Goal: Task Accomplishment & Management: Use online tool/utility

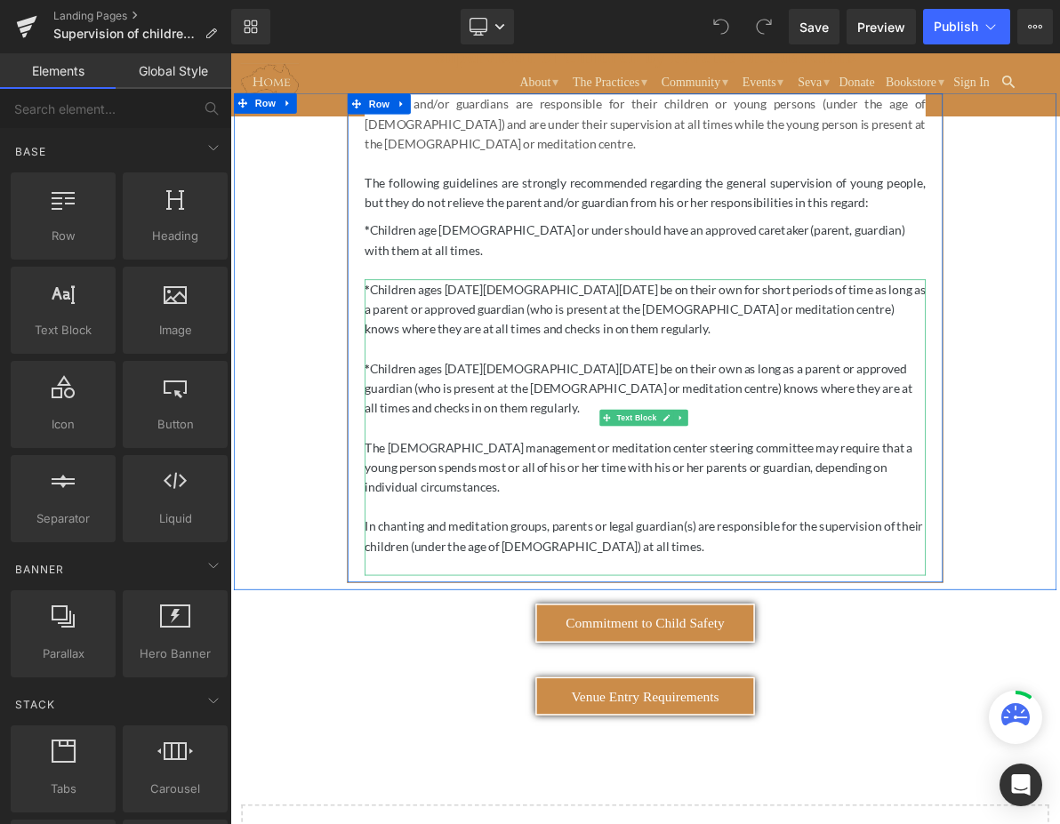
scroll to position [178, 0]
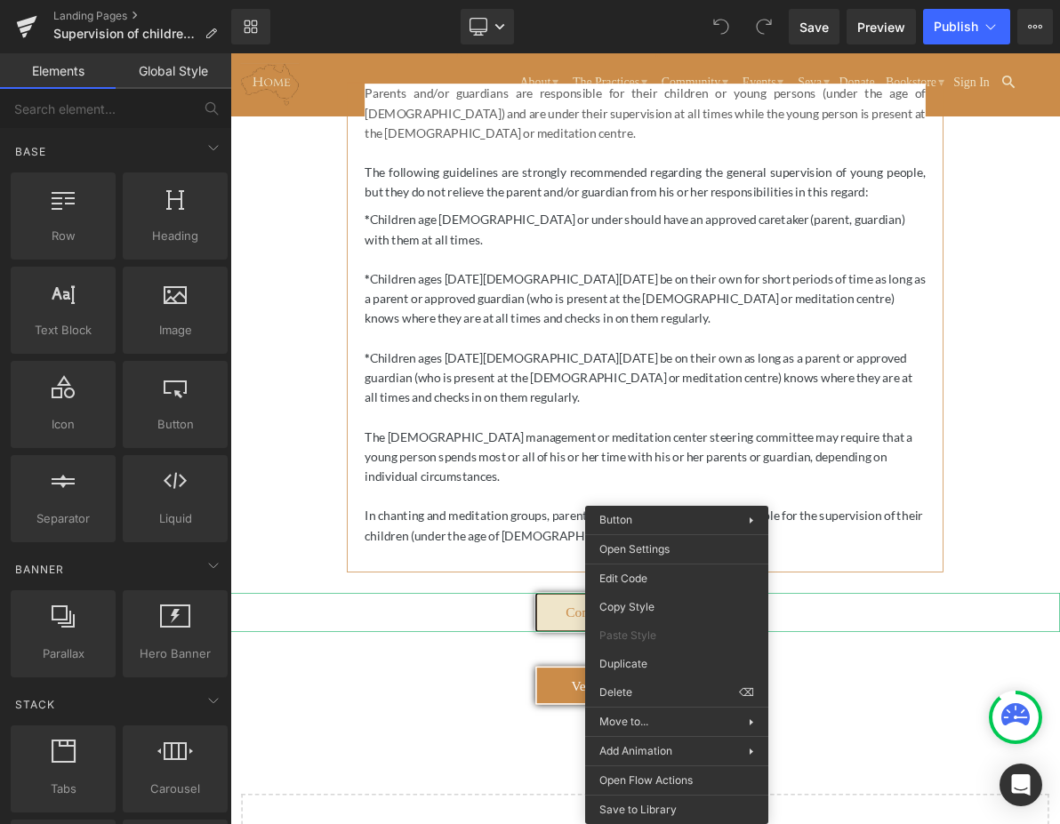
click at [682, 768] on span "Commitment to Child Safety" at bounding box center [768, 778] width 206 height 20
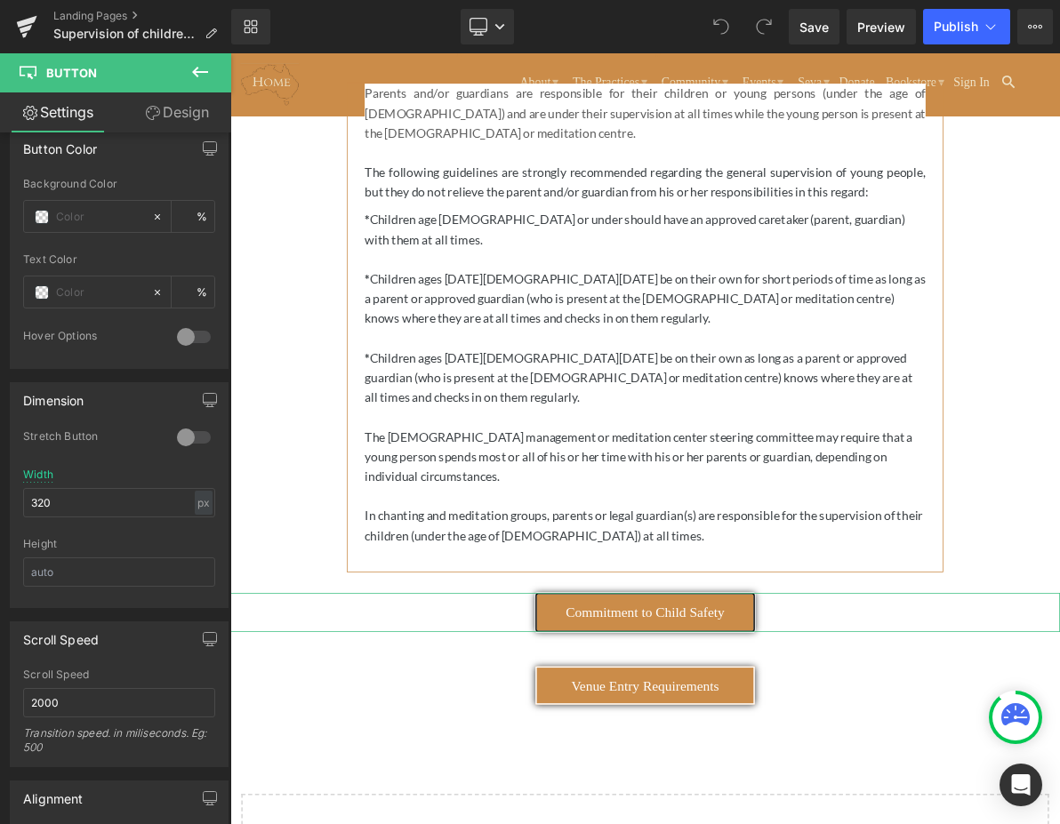
scroll to position [826, 0]
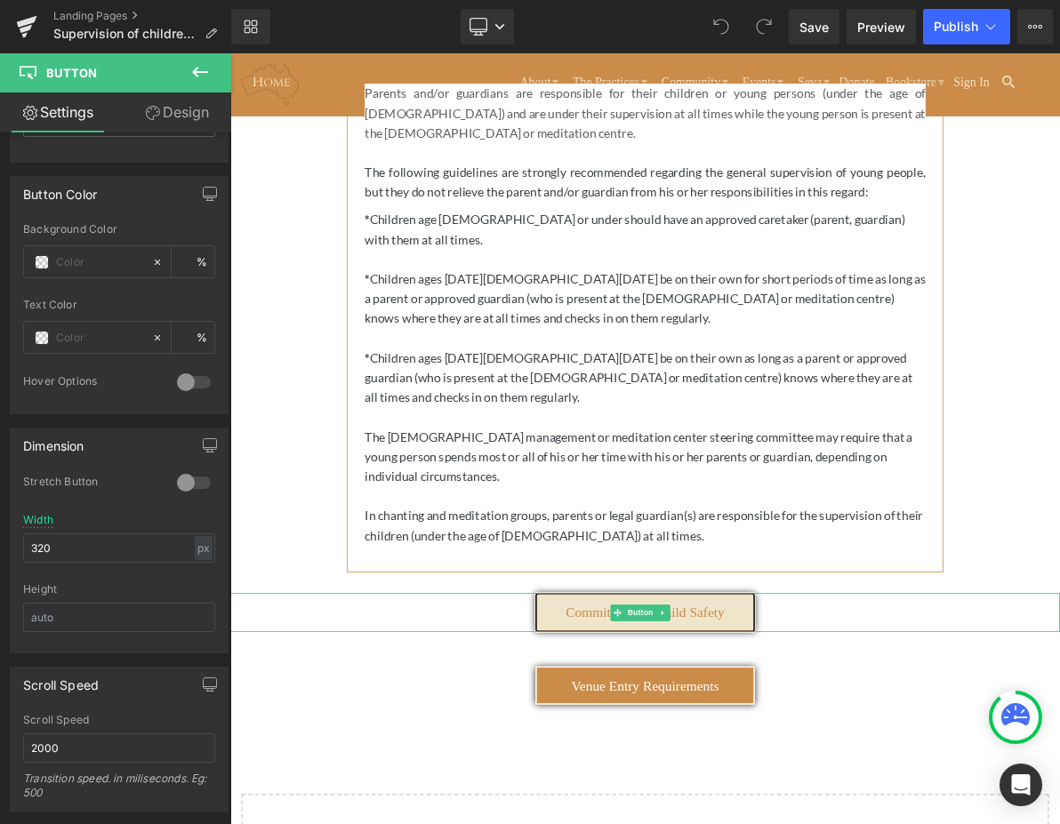
click at [671, 753] on link "Commitment to Child Safety" at bounding box center [768, 778] width 285 height 50
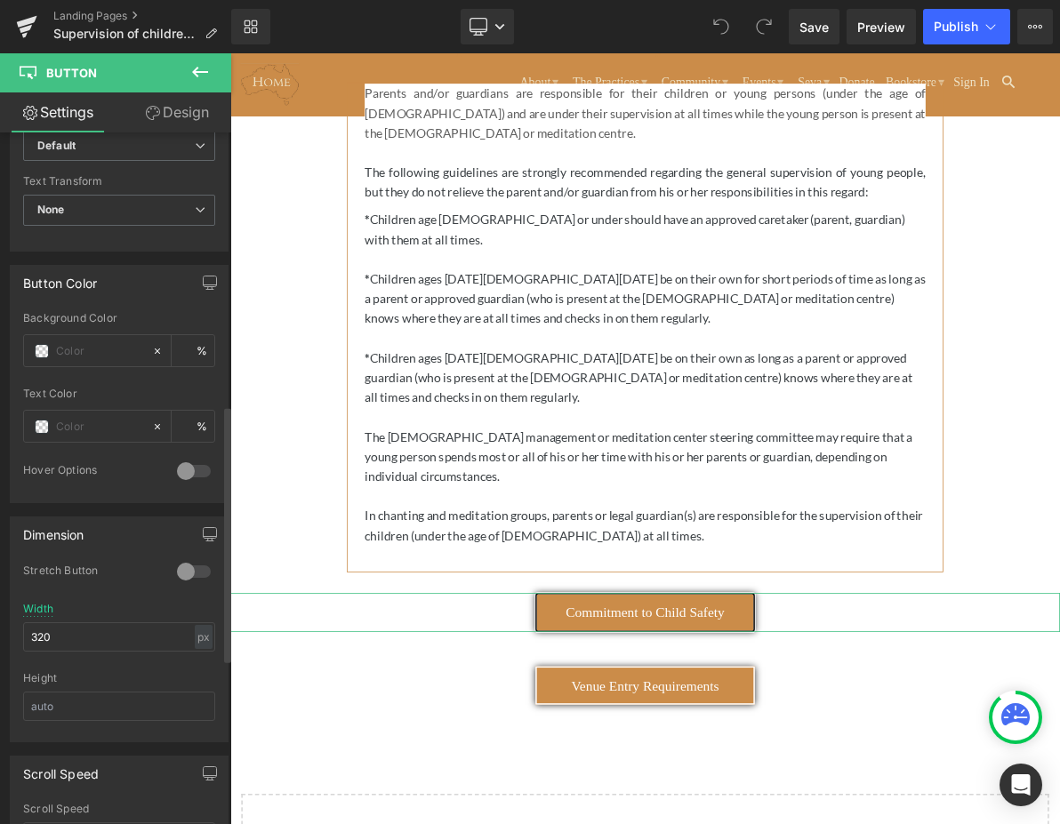
scroll to position [648, 0]
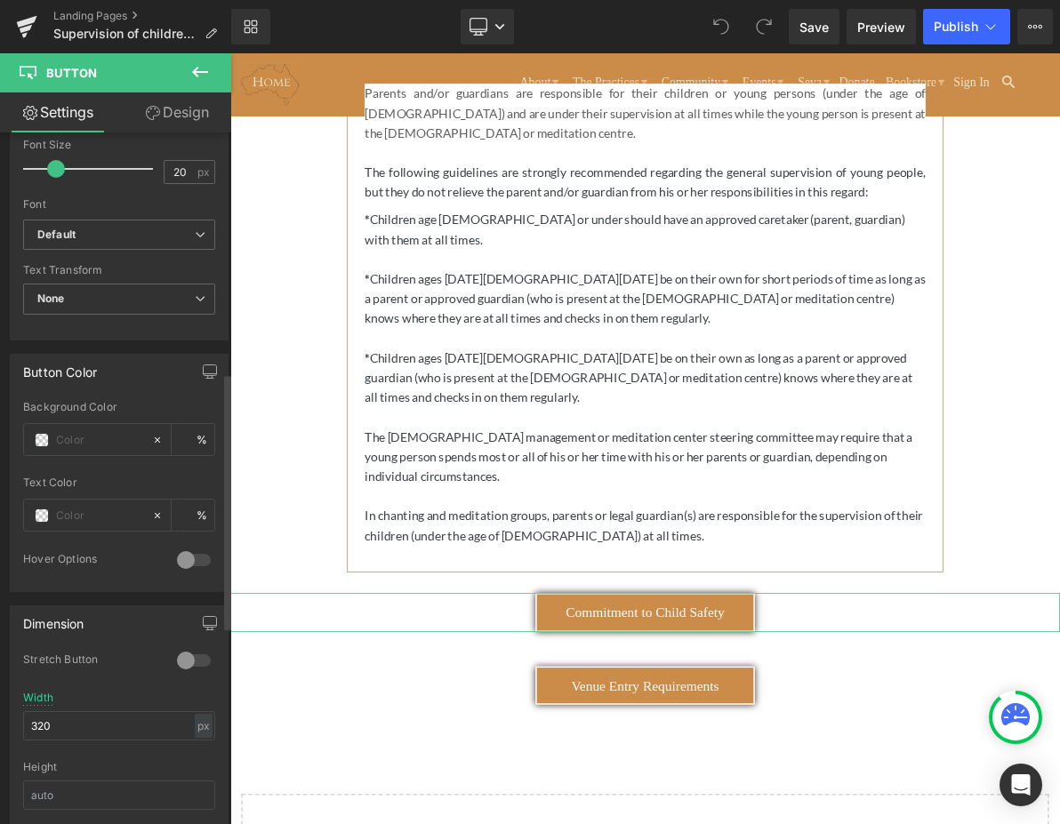
click at [184, 381] on div "Button Color" at bounding box center [119, 372] width 217 height 34
drag, startPoint x: 180, startPoint y: 556, endPoint x: 194, endPoint y: 563, distance: 15.9
click at [194, 563] on div at bounding box center [194, 560] width 43 height 28
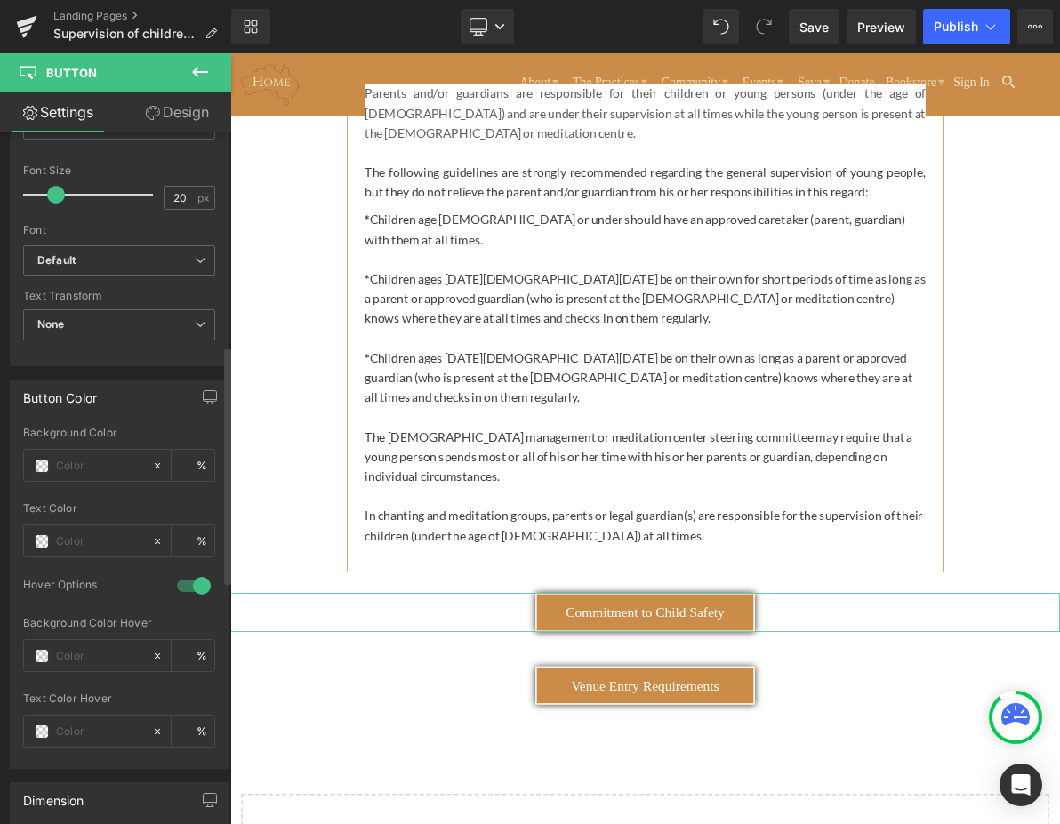
scroll to position [534, 0]
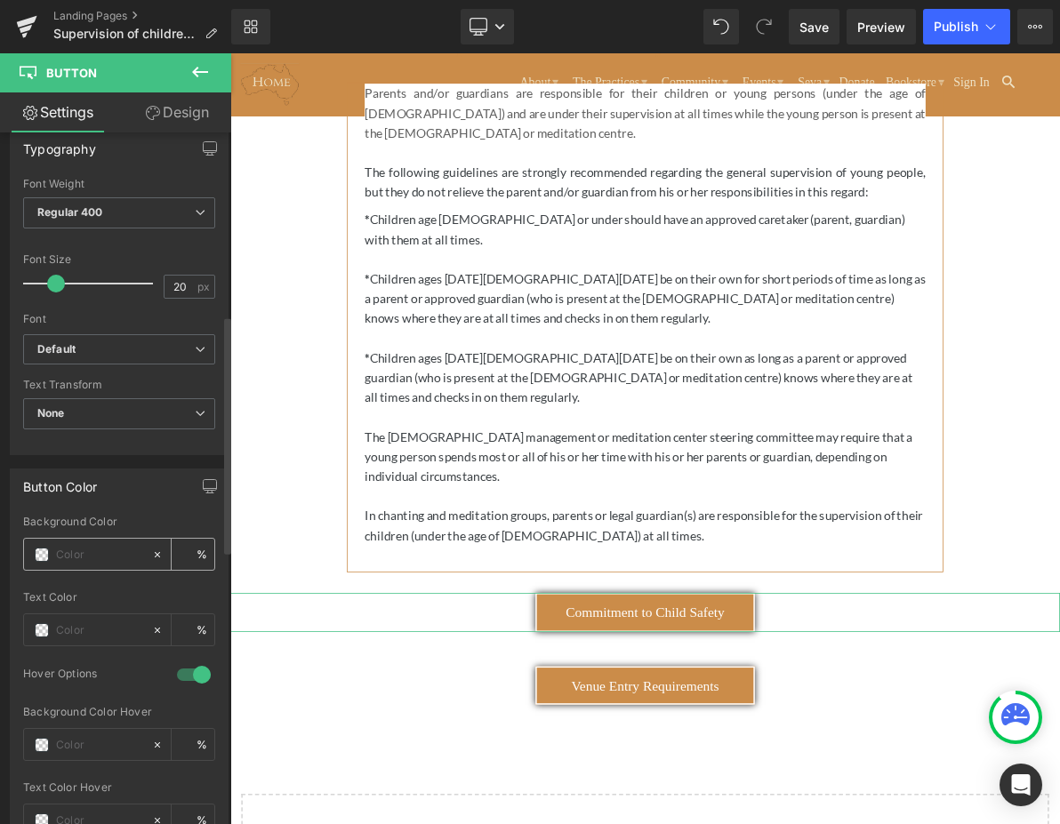
click at [151, 565] on div at bounding box center [161, 554] width 20 height 31
type input "none"
type input "0"
click at [151, 559] on icon at bounding box center [157, 555] width 12 height 12
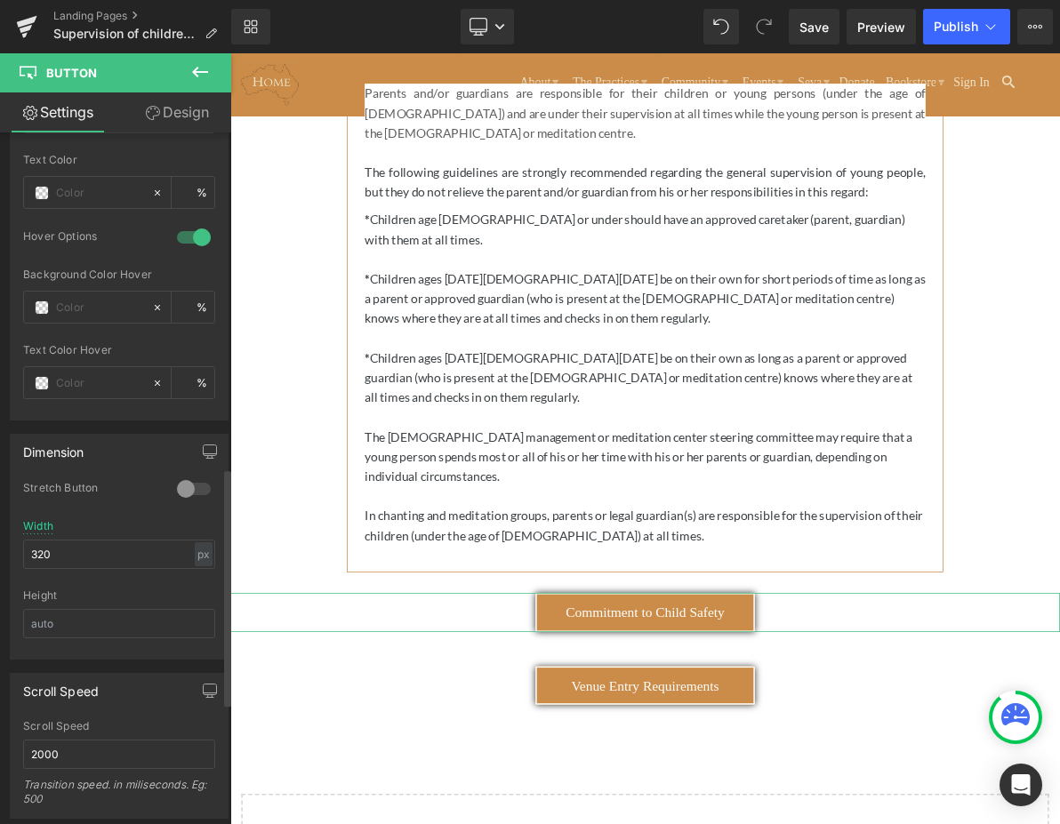
scroll to position [978, 0]
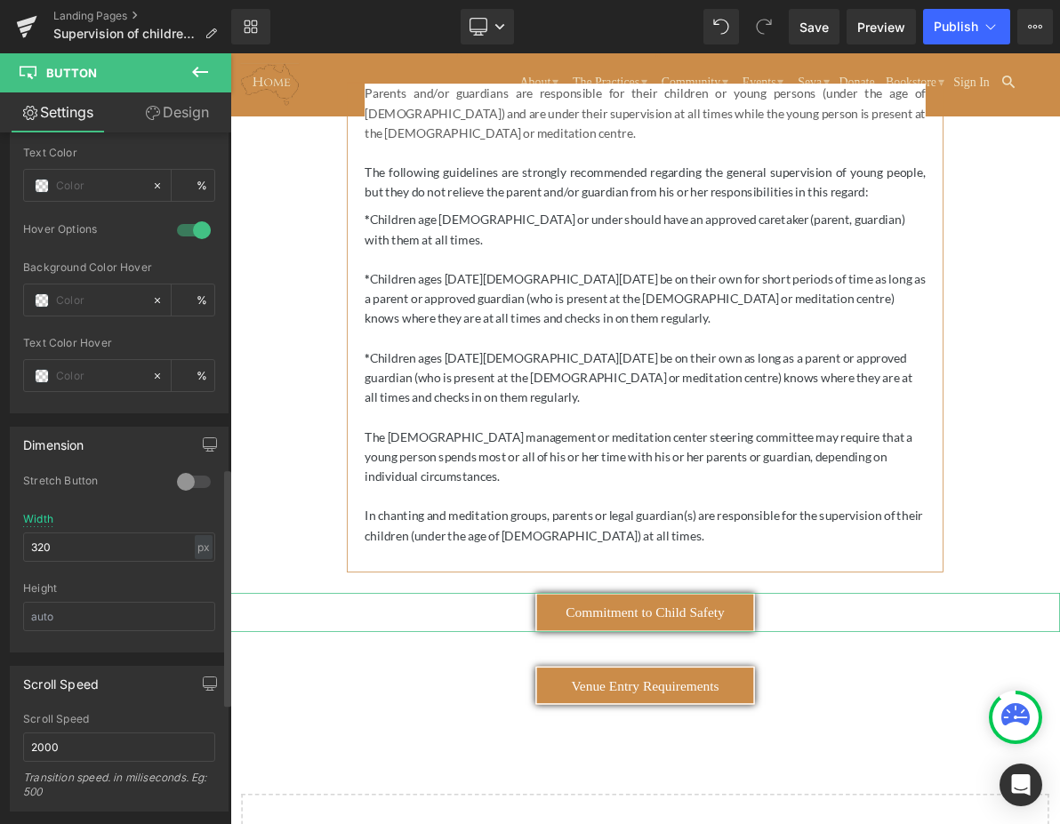
drag, startPoint x: 179, startPoint y: 481, endPoint x: 190, endPoint y: 483, distance: 11.7
click at [190, 483] on div at bounding box center [194, 482] width 43 height 28
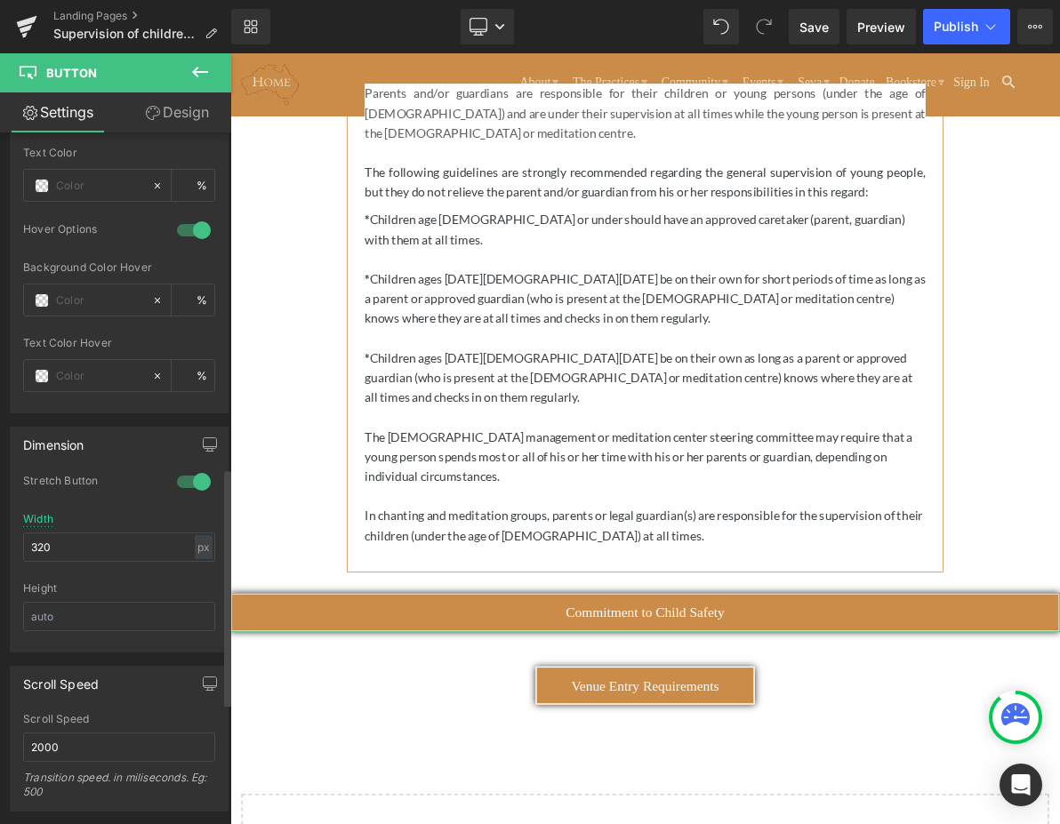
drag, startPoint x: 190, startPoint y: 483, endPoint x: 174, endPoint y: 479, distance: 16.4
click at [174, 479] on div at bounding box center [194, 482] width 43 height 28
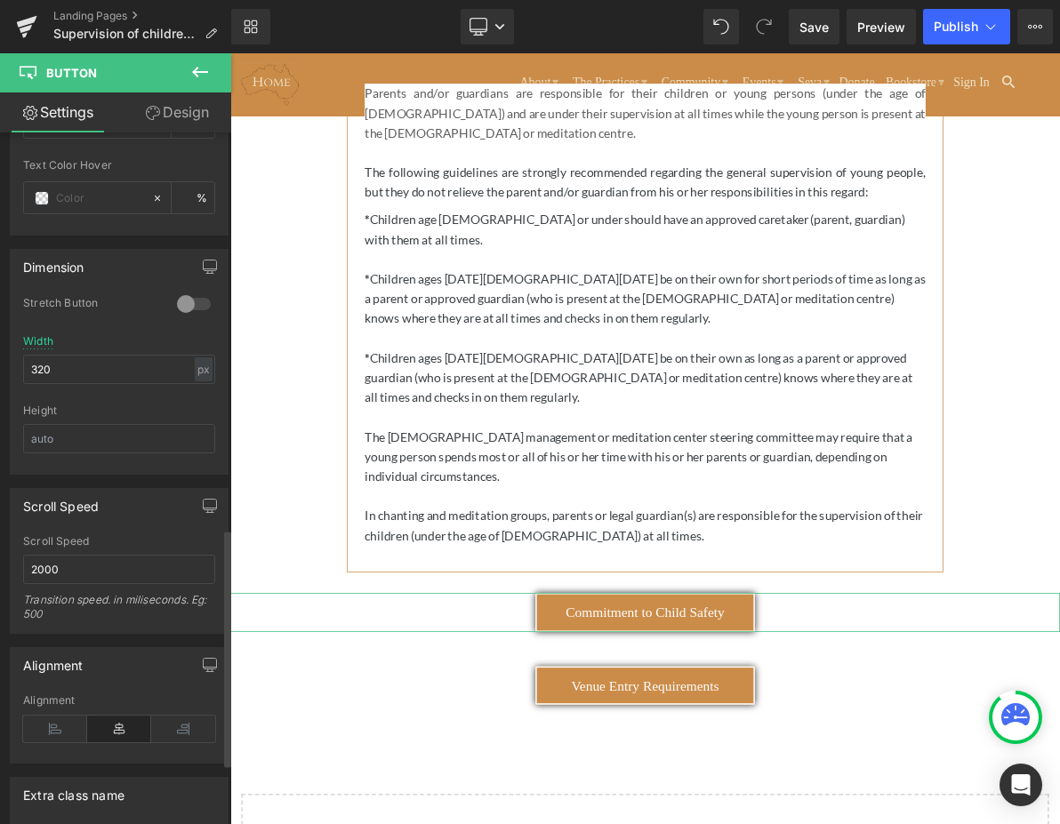
scroll to position [1155, 0]
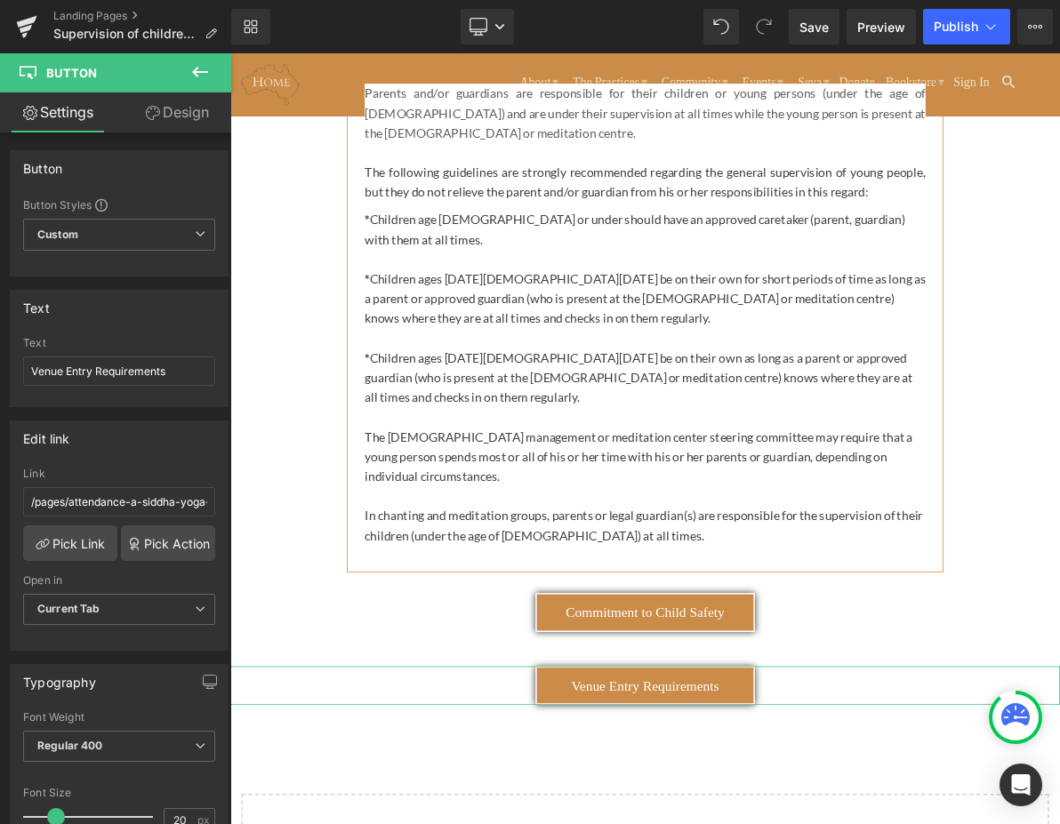
click at [176, 113] on link "Design" at bounding box center [177, 112] width 116 height 40
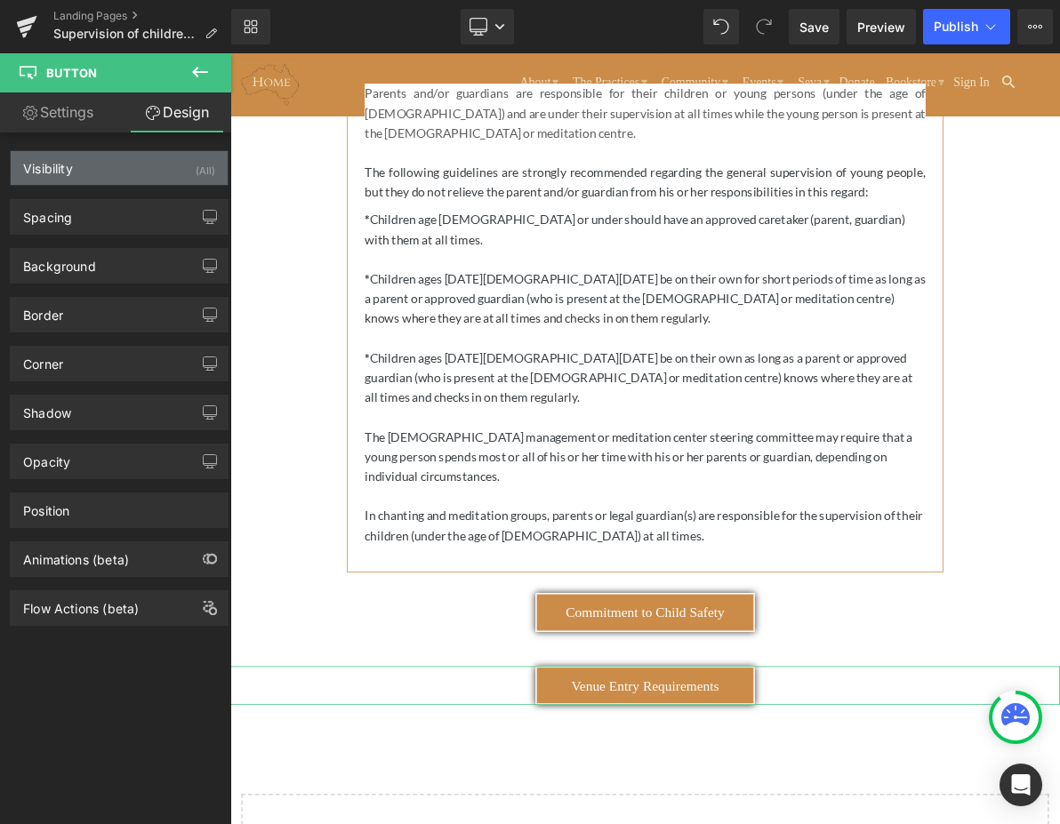
click at [73, 165] on div "Visibility" at bounding box center [48, 163] width 50 height 25
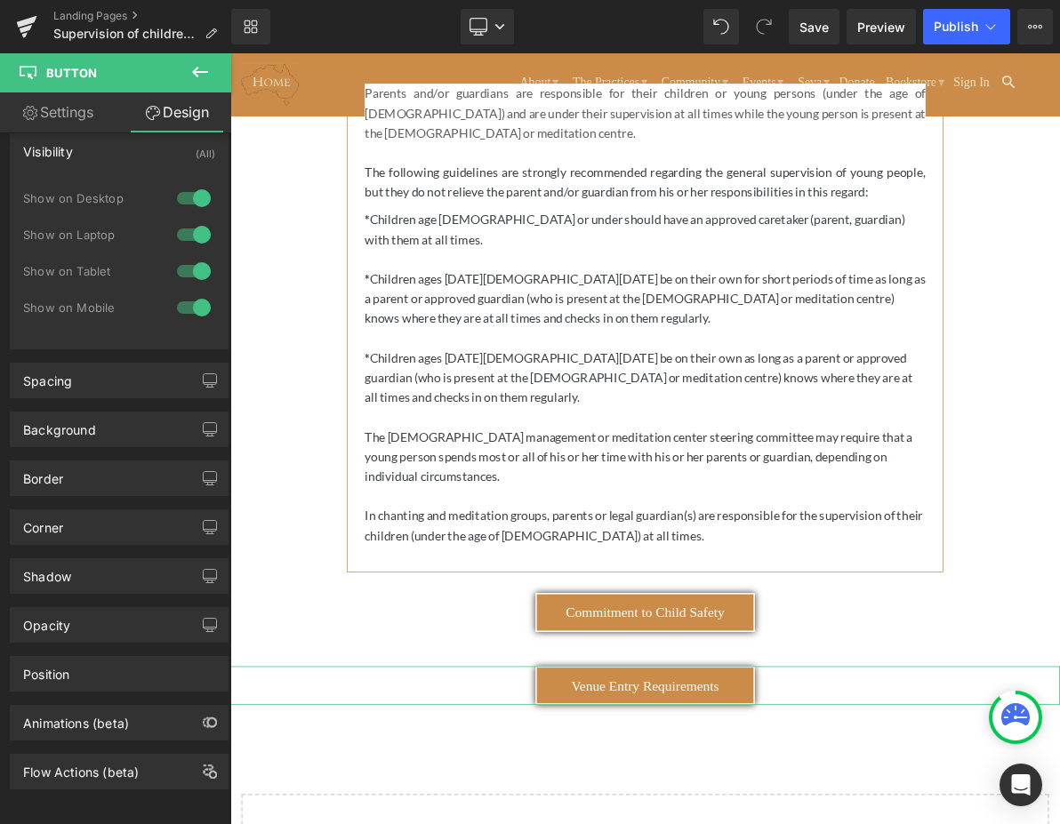
scroll to position [32, 0]
click at [52, 120] on link "Settings" at bounding box center [58, 112] width 116 height 40
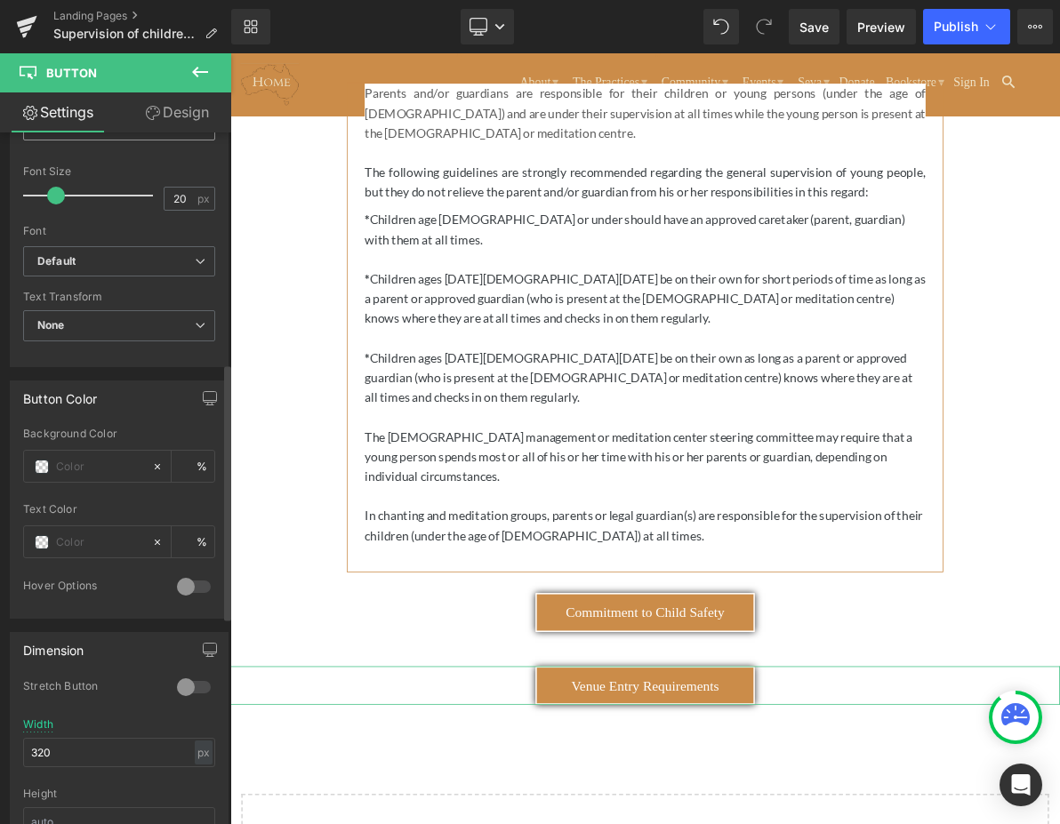
scroll to position [623, 0]
click at [203, 401] on icon "button" at bounding box center [210, 397] width 14 height 14
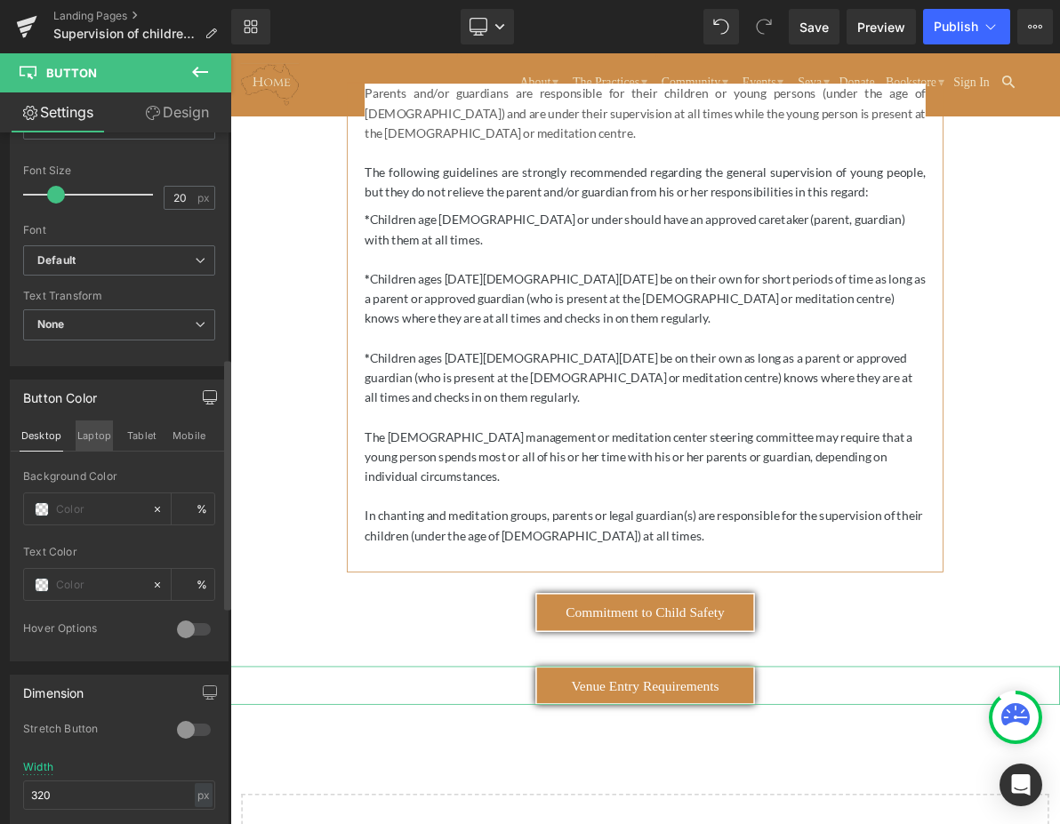
click at [94, 438] on button "Laptop" at bounding box center [94, 436] width 37 height 30
type input "340"
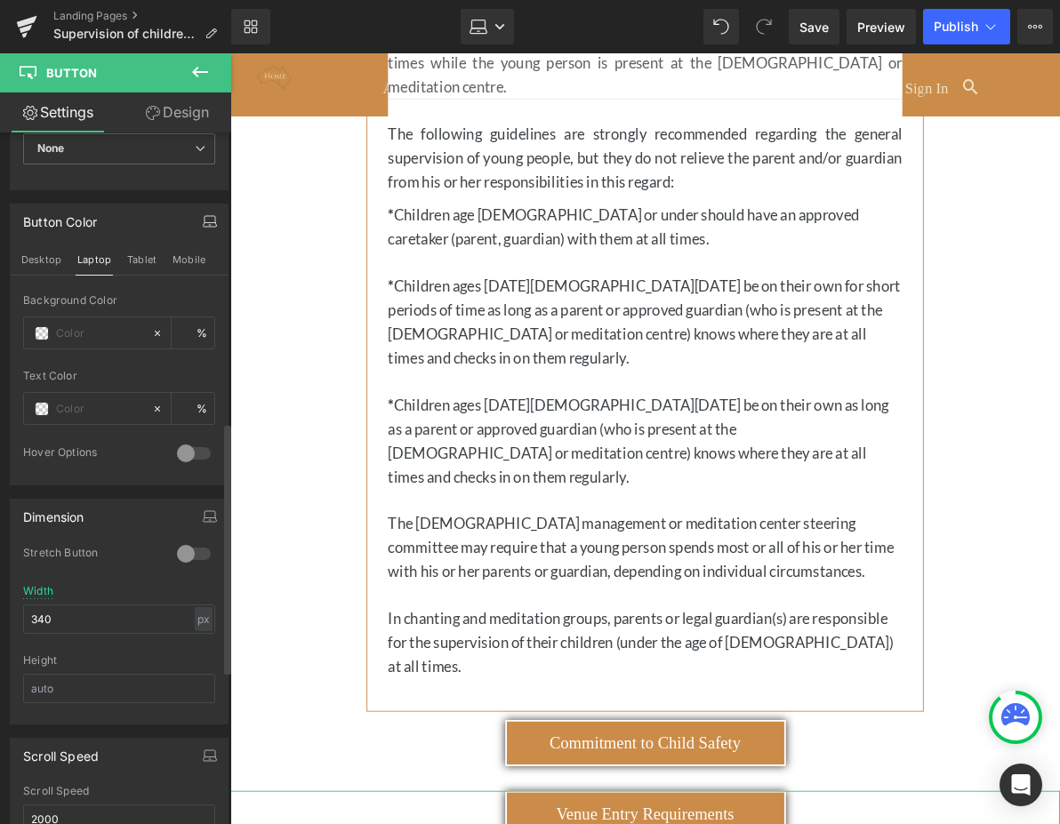
scroll to position [800, 0]
drag, startPoint x: 181, startPoint y: 454, endPoint x: 201, endPoint y: 452, distance: 19.6
click at [201, 452] on div at bounding box center [194, 452] width 43 height 28
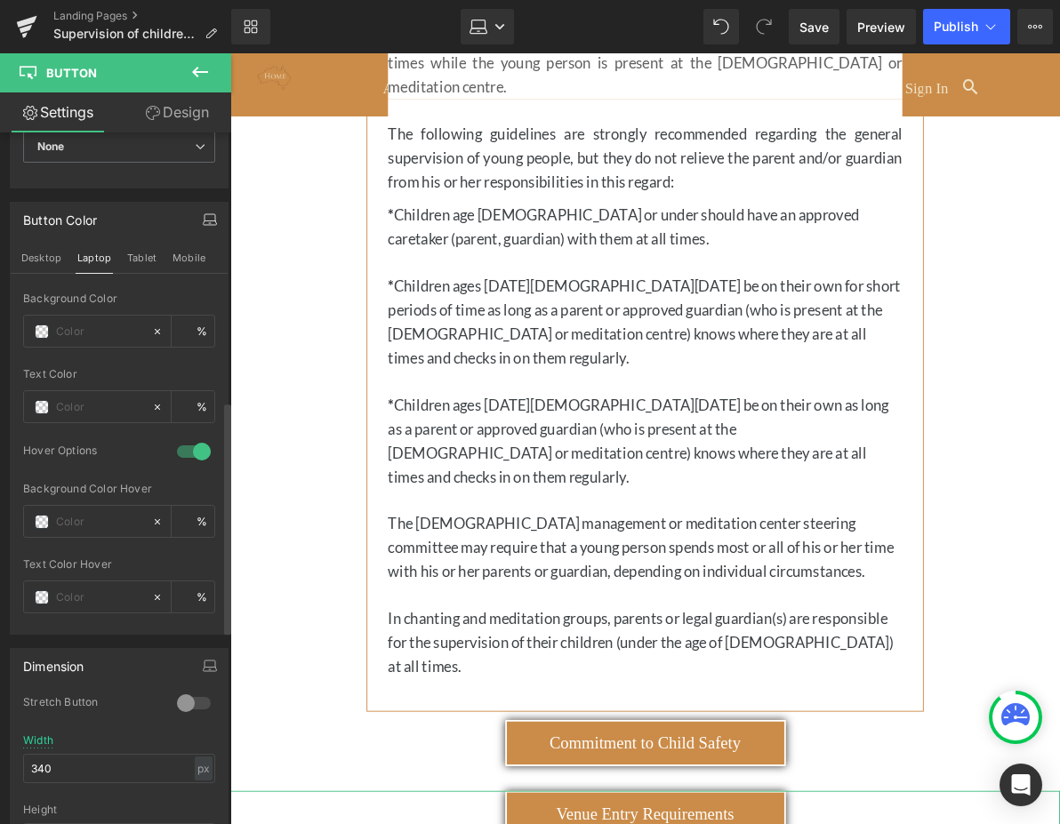
drag, startPoint x: 196, startPoint y: 449, endPoint x: 167, endPoint y: 448, distance: 28.5
click at [173, 448] on div at bounding box center [194, 452] width 43 height 28
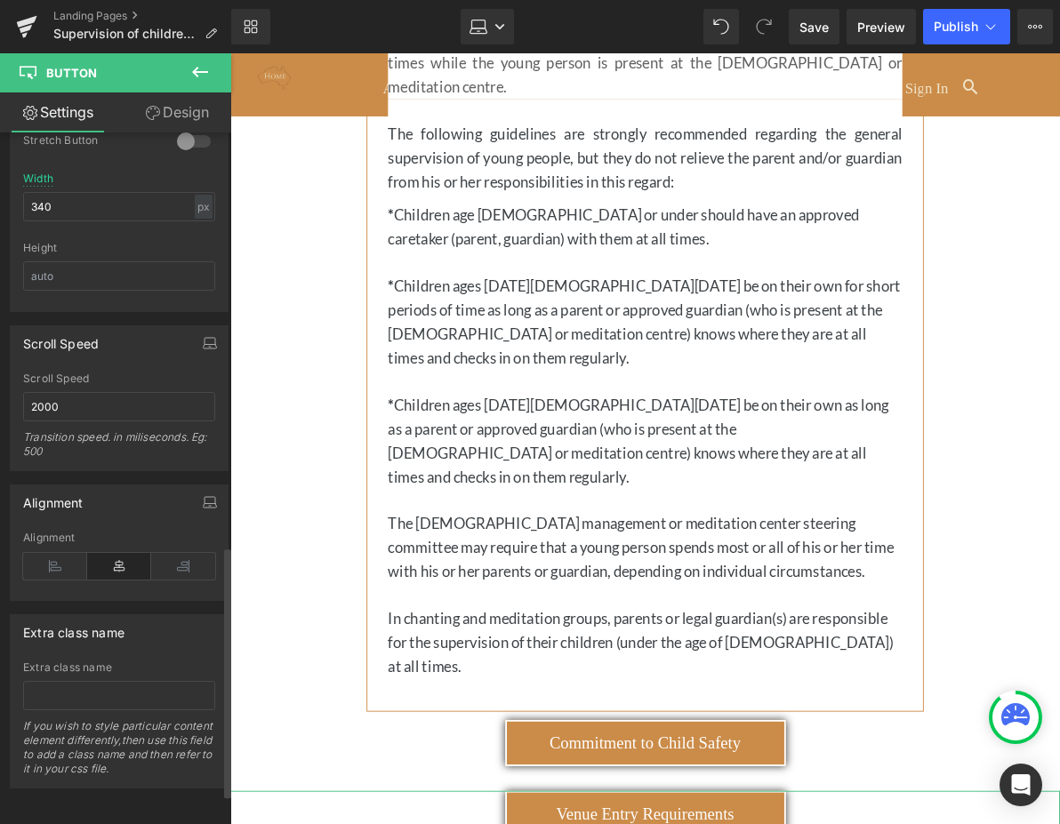
scroll to position [1226, 0]
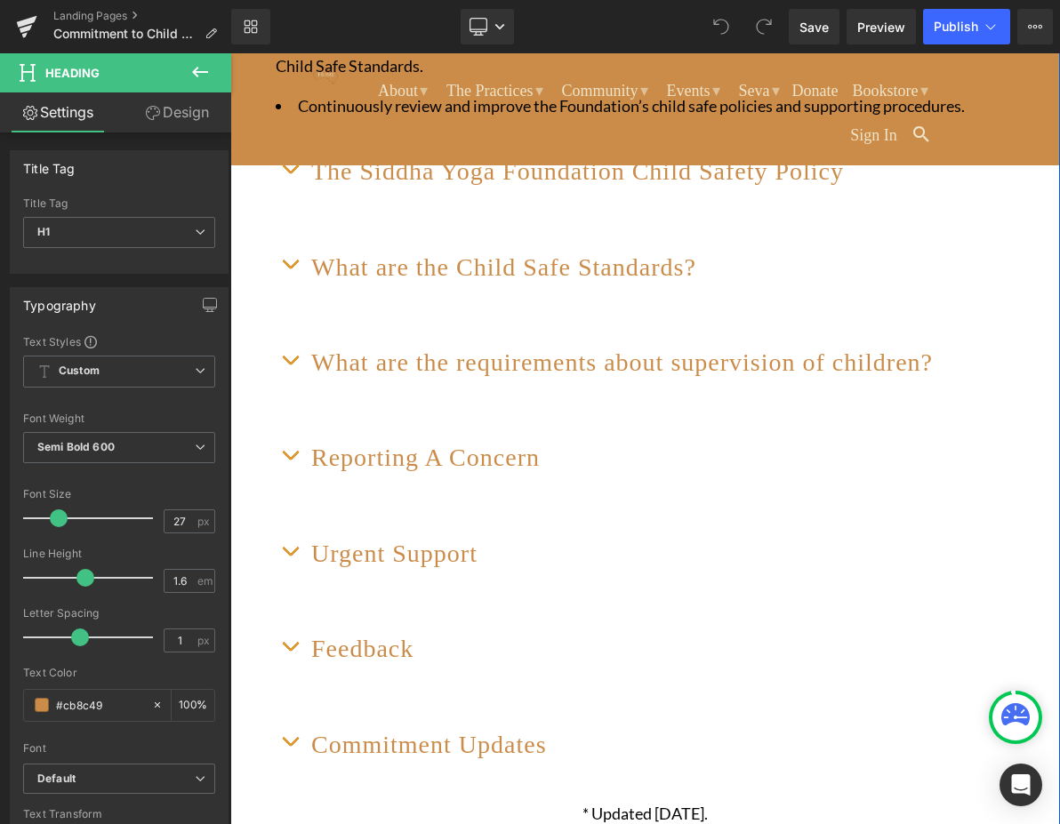
scroll to position [1601, 0]
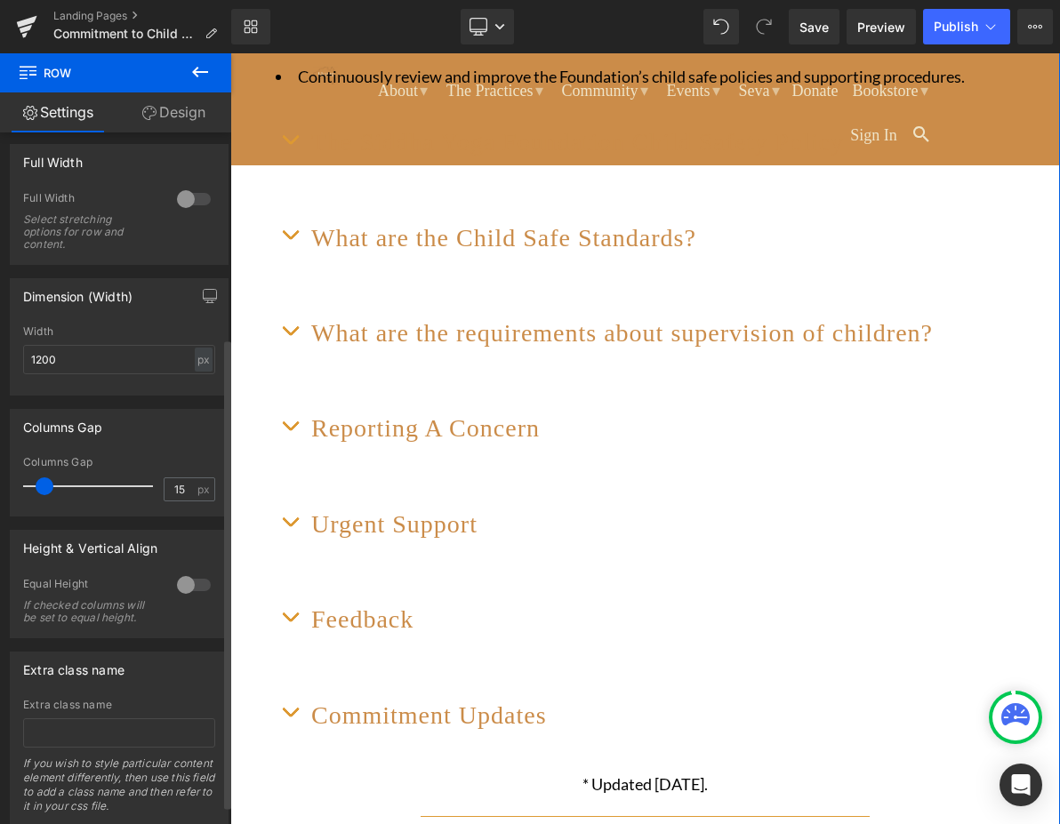
scroll to position [331, 0]
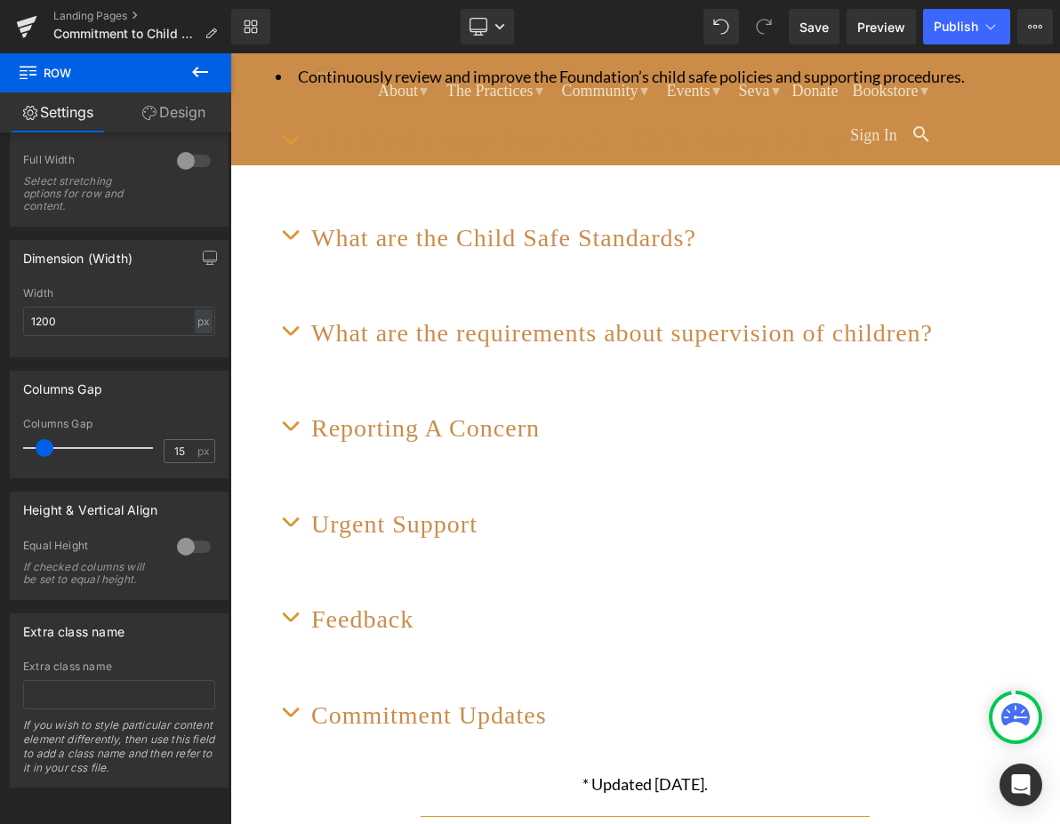
click at [189, 60] on button at bounding box center [200, 72] width 62 height 39
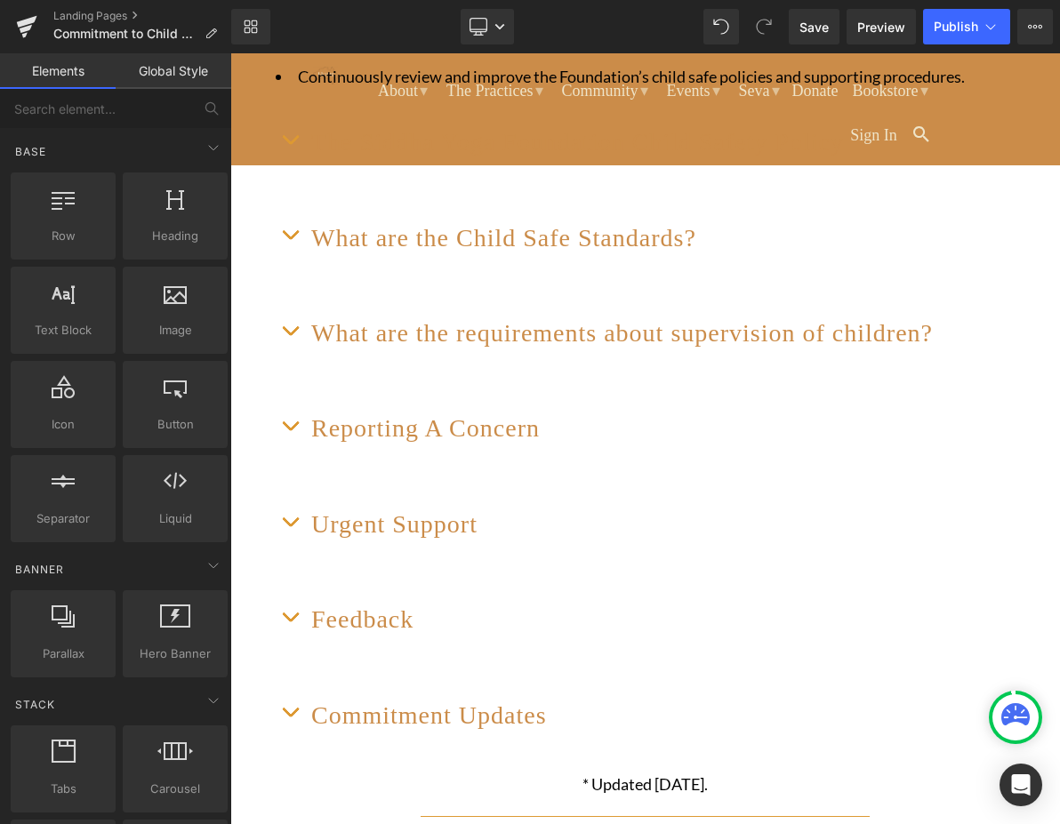
click at [184, 62] on link "Global Style" at bounding box center [174, 71] width 116 height 36
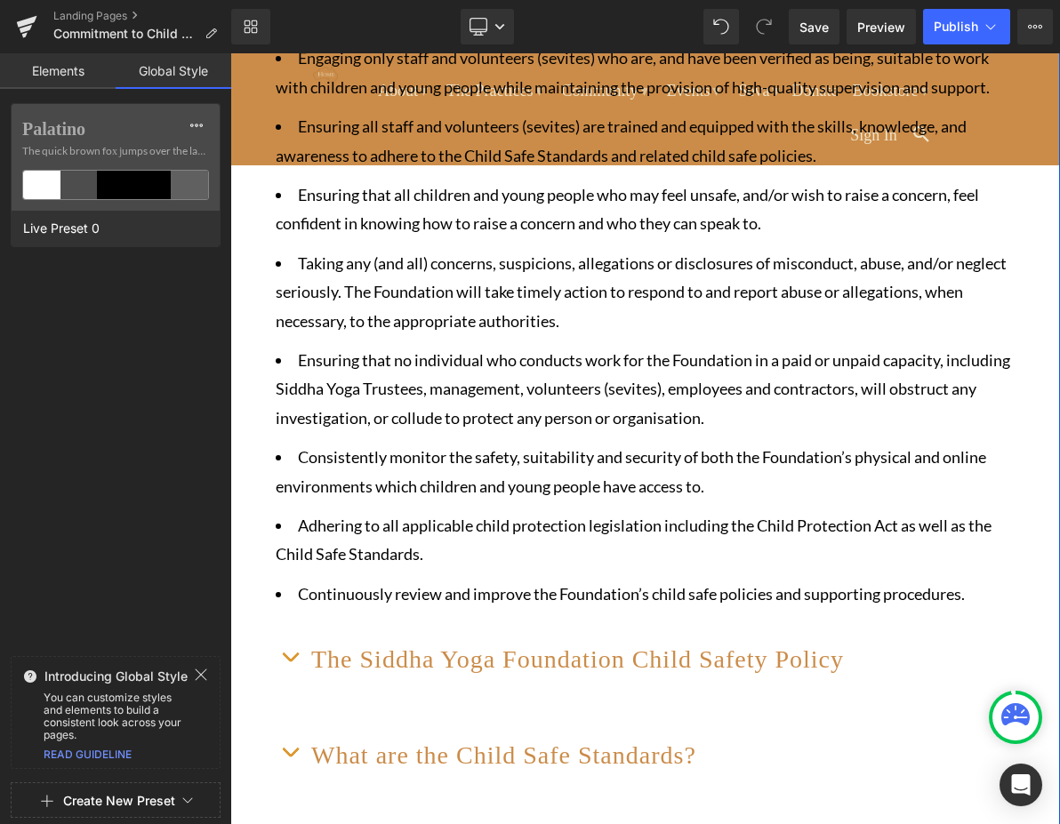
scroll to position [800, 0]
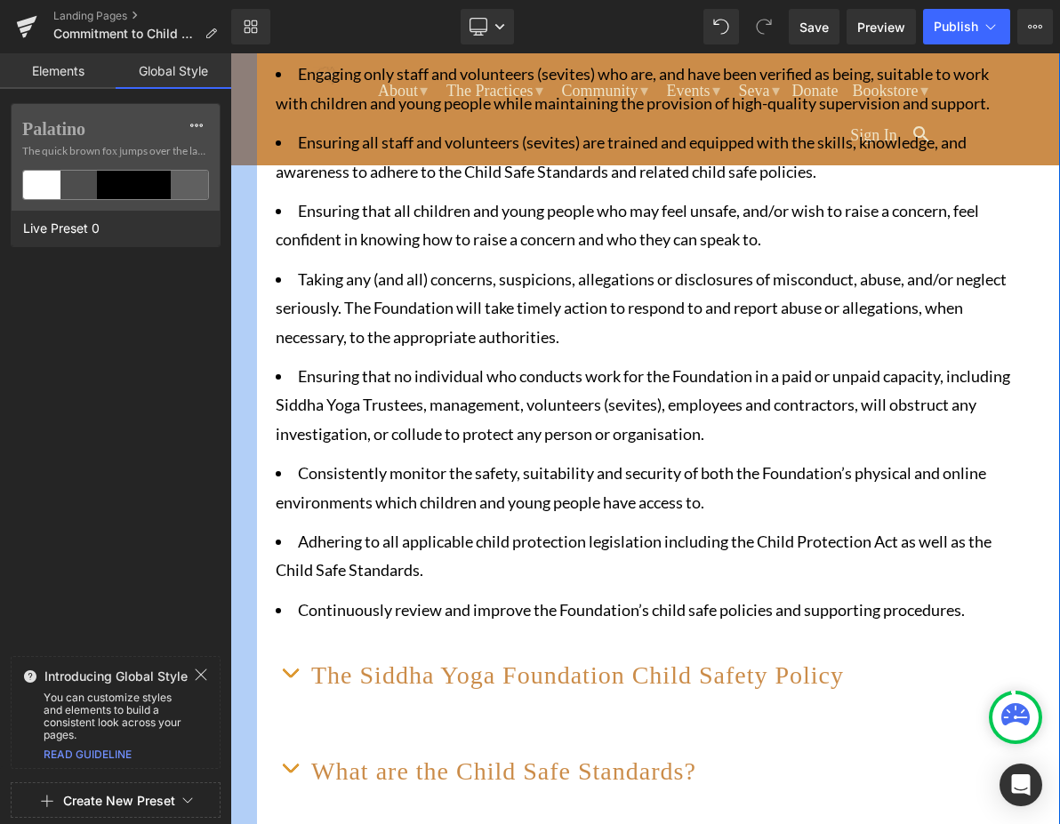
click at [256, 139] on div at bounding box center [243, 395] width 27 height 2047
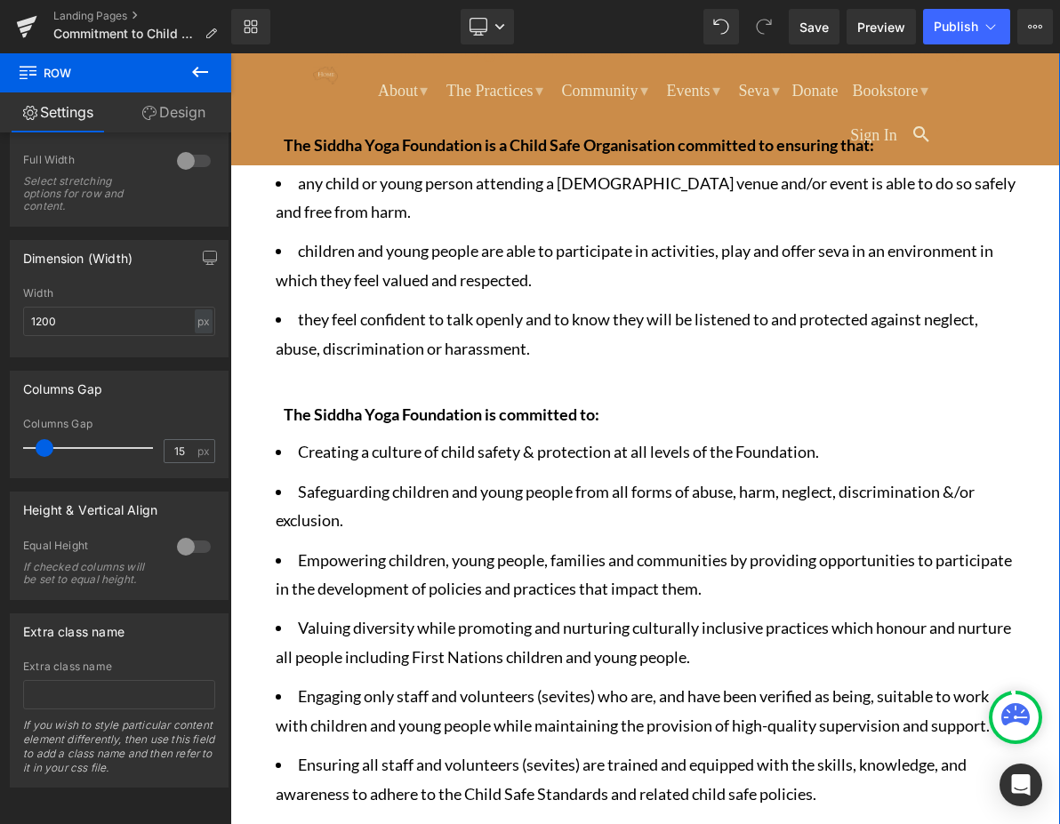
scroll to position [0, 0]
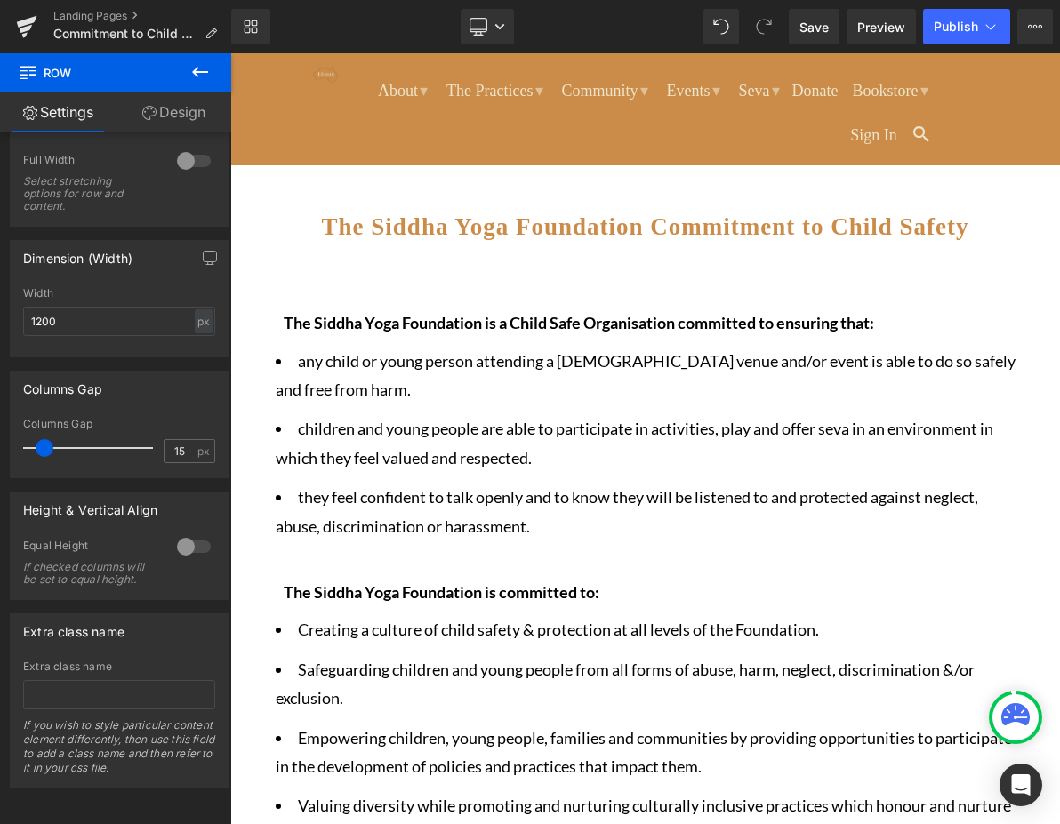
click at [357, 145] on ul "About ▾ The Siddha Yoga Path The Guru The Teachings The Foundation in [GEOGRAPH…" at bounding box center [646, 109] width 580 height 102
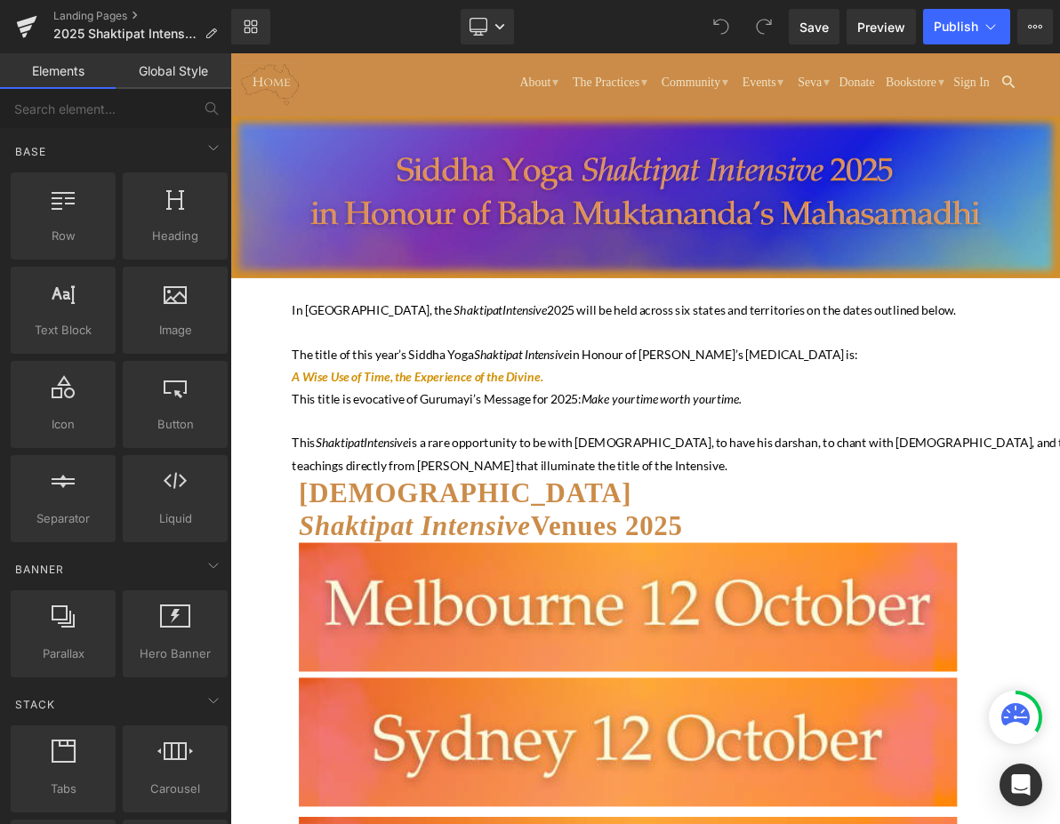
drag, startPoint x: 230, startPoint y: 53, endPoint x: 434, endPoint y: 99, distance: 208.6
click at [429, 100] on ul "About ▾ The Siddha Yoga Path The Guru The Teachings The Foundation in Australia…" at bounding box center [795, 87] width 916 height 58
click at [80, 326] on span "Text Block" at bounding box center [63, 330] width 94 height 19
click at [386, 81] on ul "About ▾ The Siddha Yoga Path The Guru The Teachings The Foundation in Australia…" at bounding box center [795, 87] width 916 height 58
click at [174, 230] on span "Heading" at bounding box center [175, 236] width 94 height 19
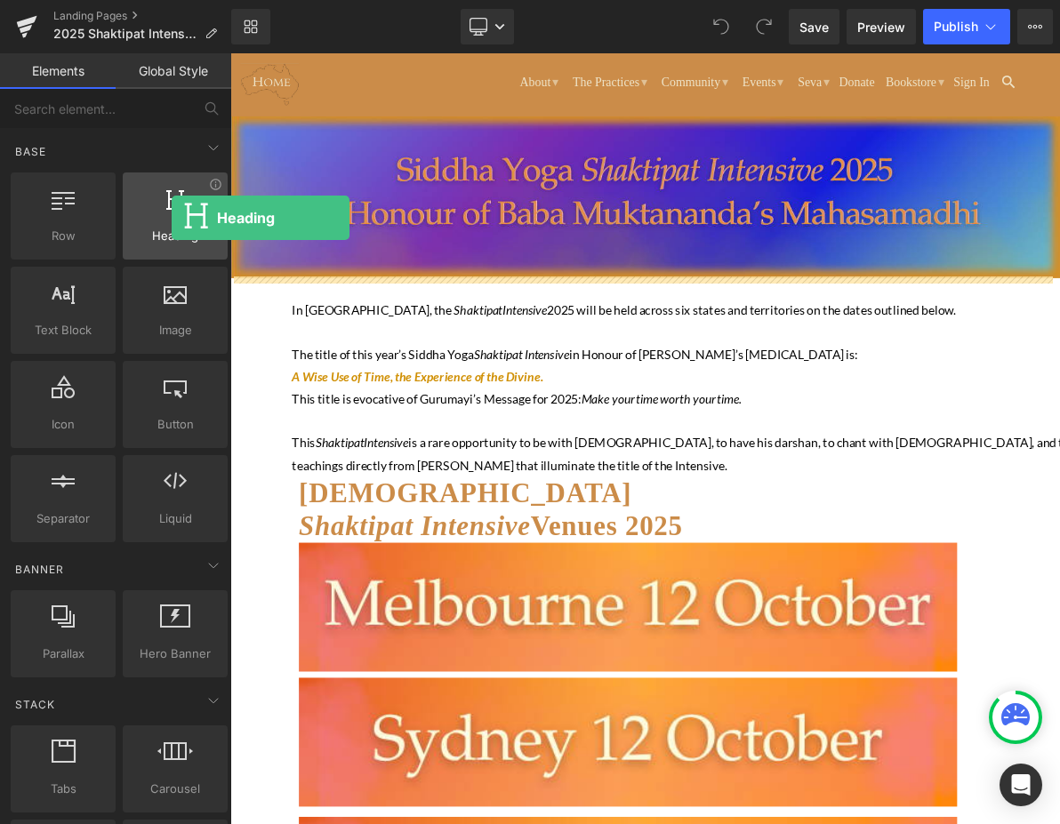
click at [172, 218] on div at bounding box center [175, 207] width 94 height 40
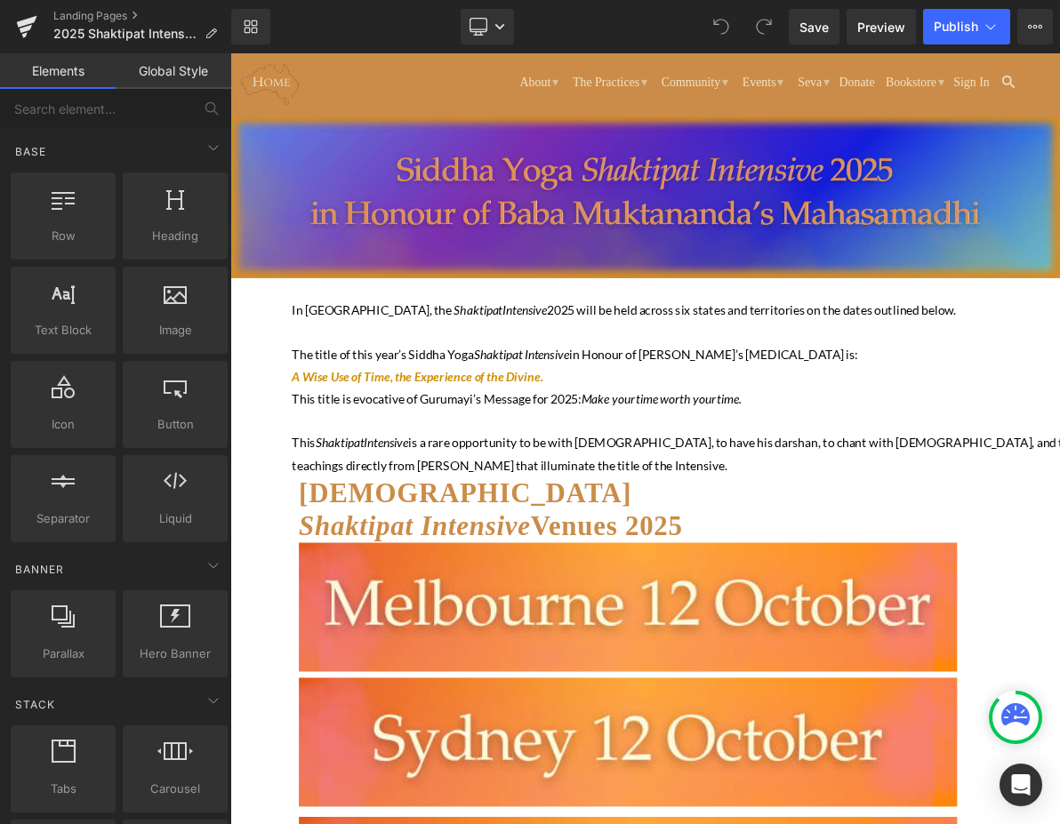
click at [150, 72] on link "Global Style" at bounding box center [174, 71] width 116 height 36
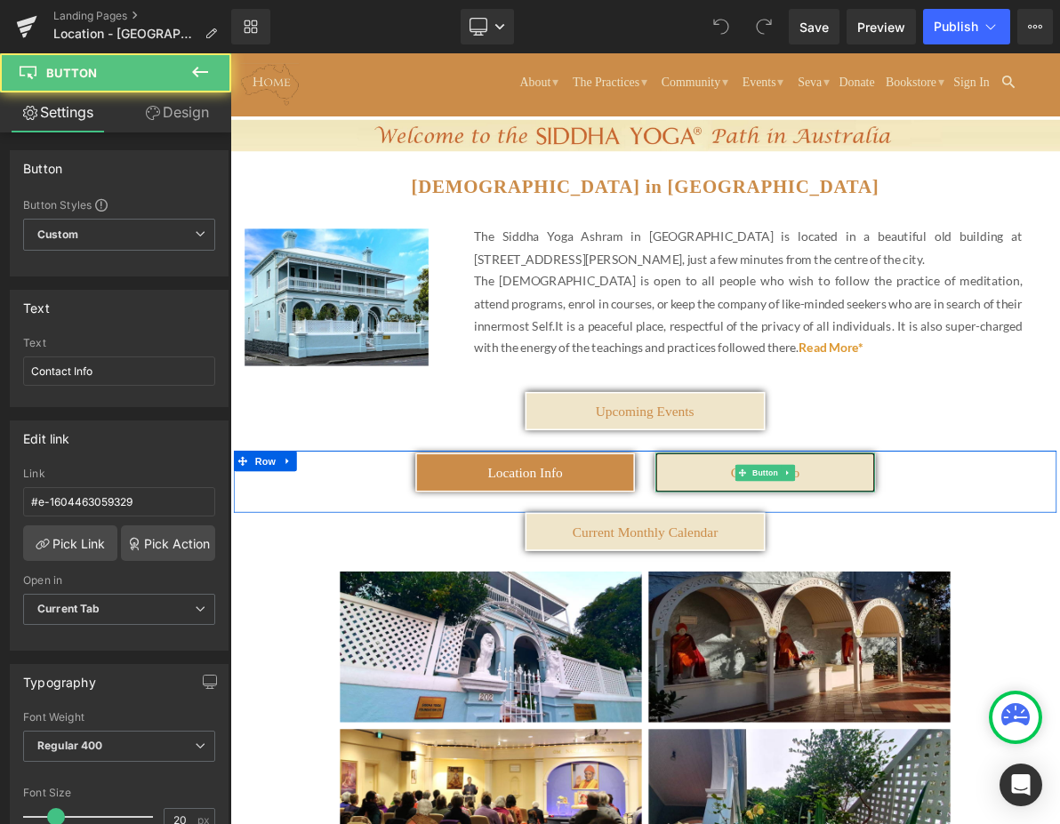
click at [1036, 602] on link "Contact Info" at bounding box center [924, 597] width 285 height 50
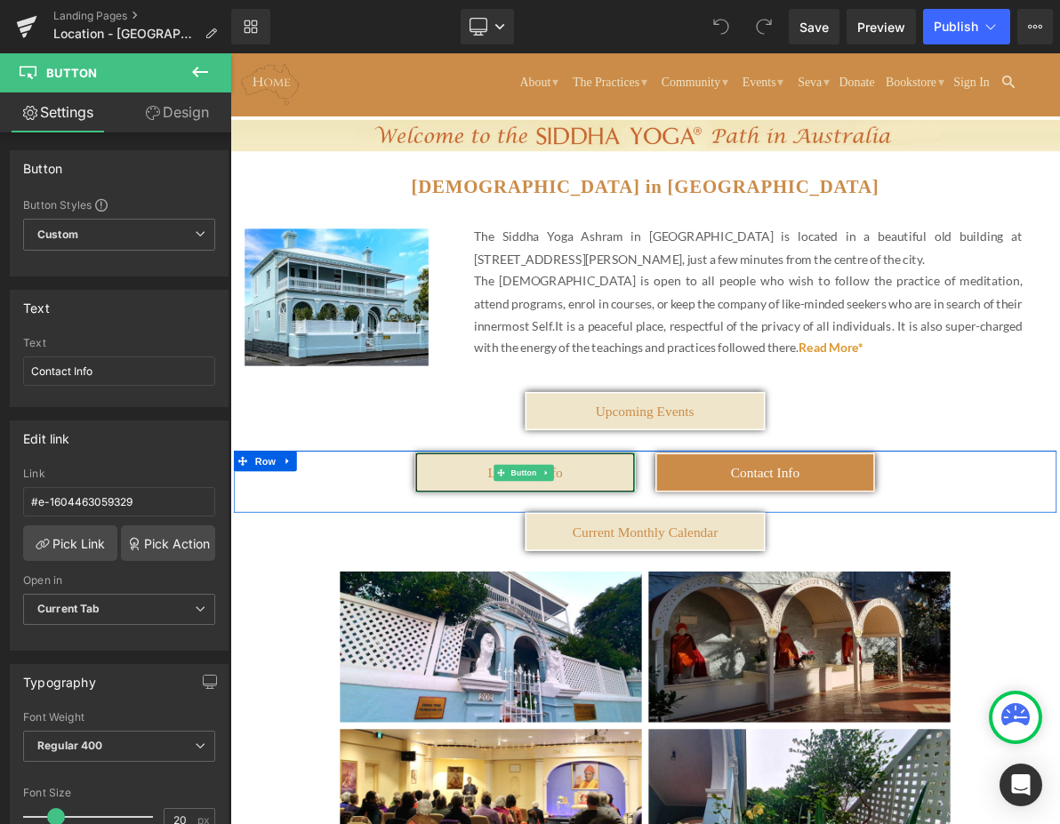
click at [695, 595] on link "Location Info" at bounding box center [612, 597] width 285 height 50
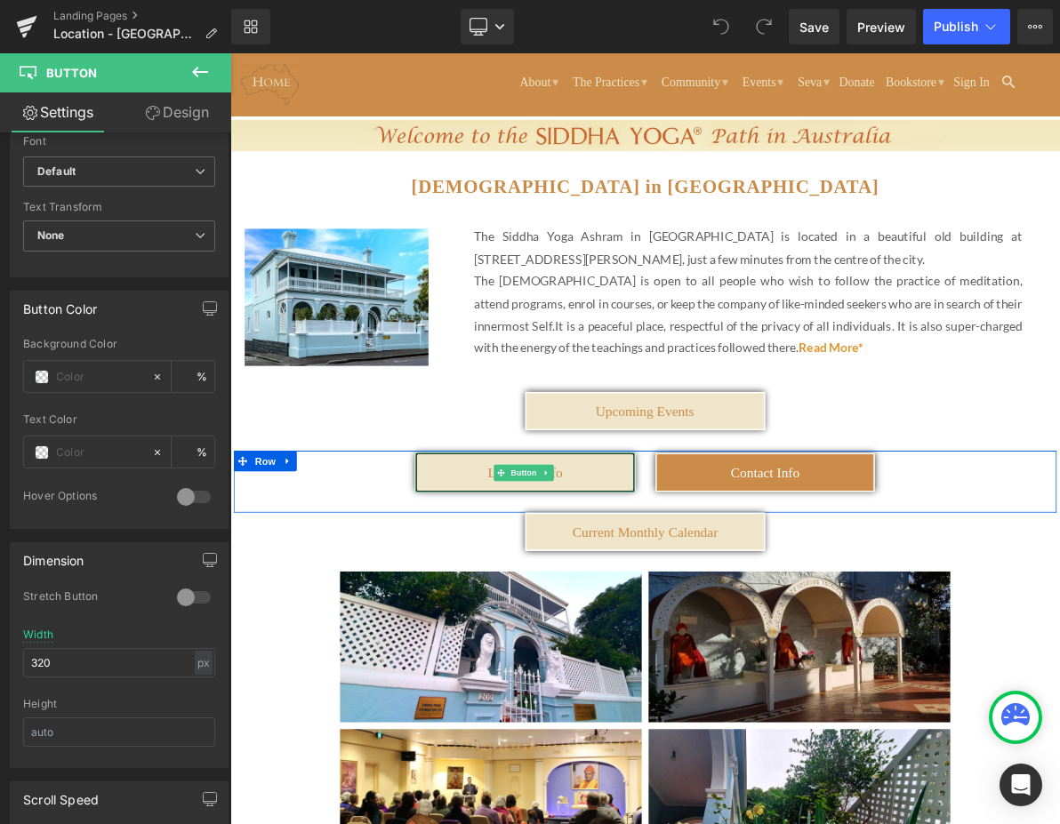
click at [527, 590] on link "Location Info" at bounding box center [612, 597] width 285 height 50
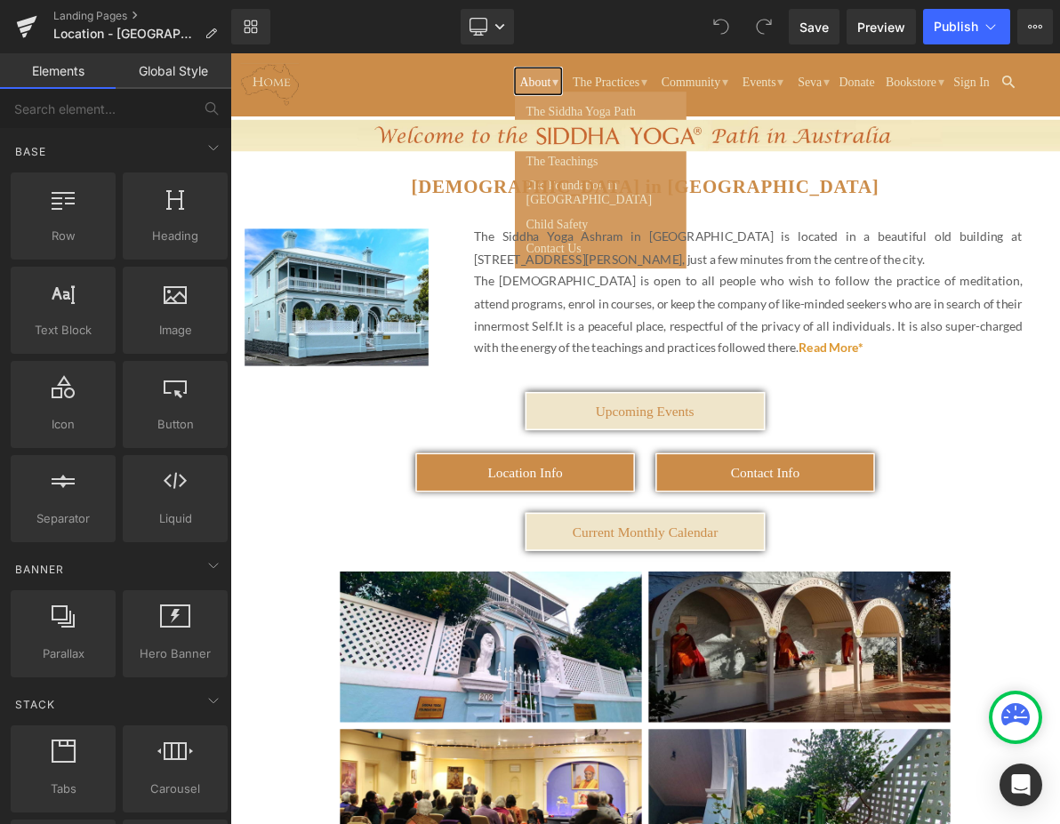
click at [599, 93] on link "About ▾" at bounding box center [629, 89] width 60 height 35
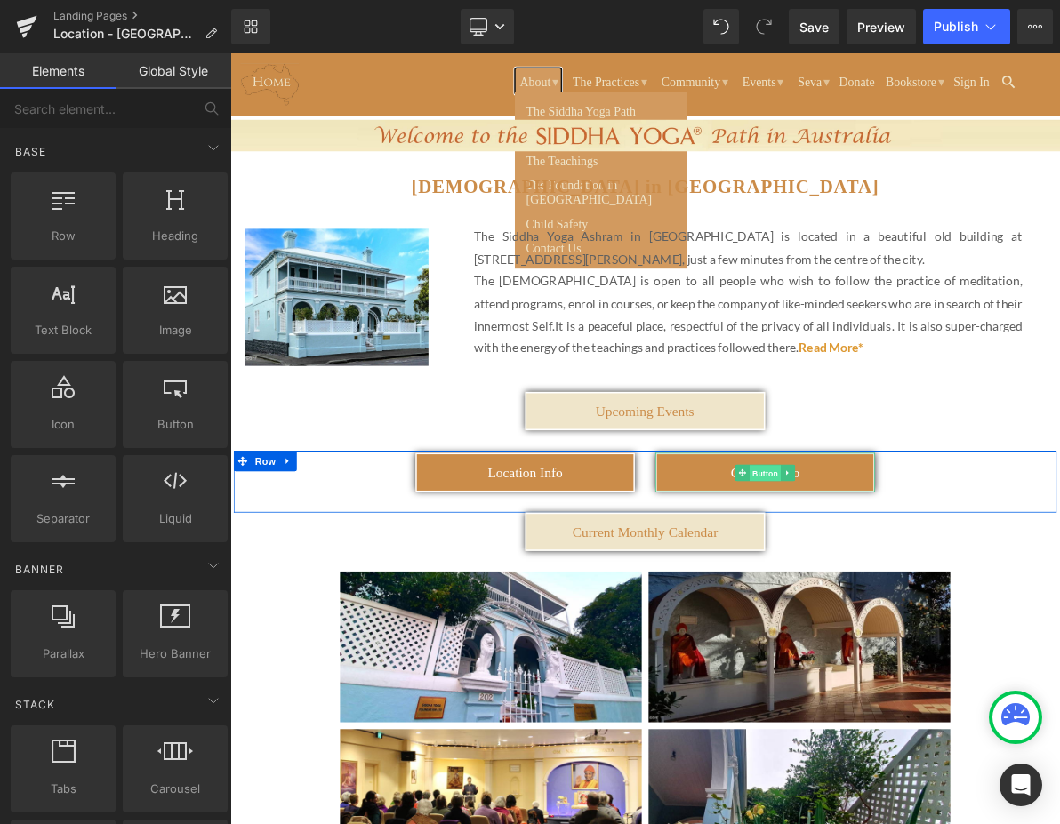
click at [911, 599] on span "Button" at bounding box center [924, 597] width 41 height 21
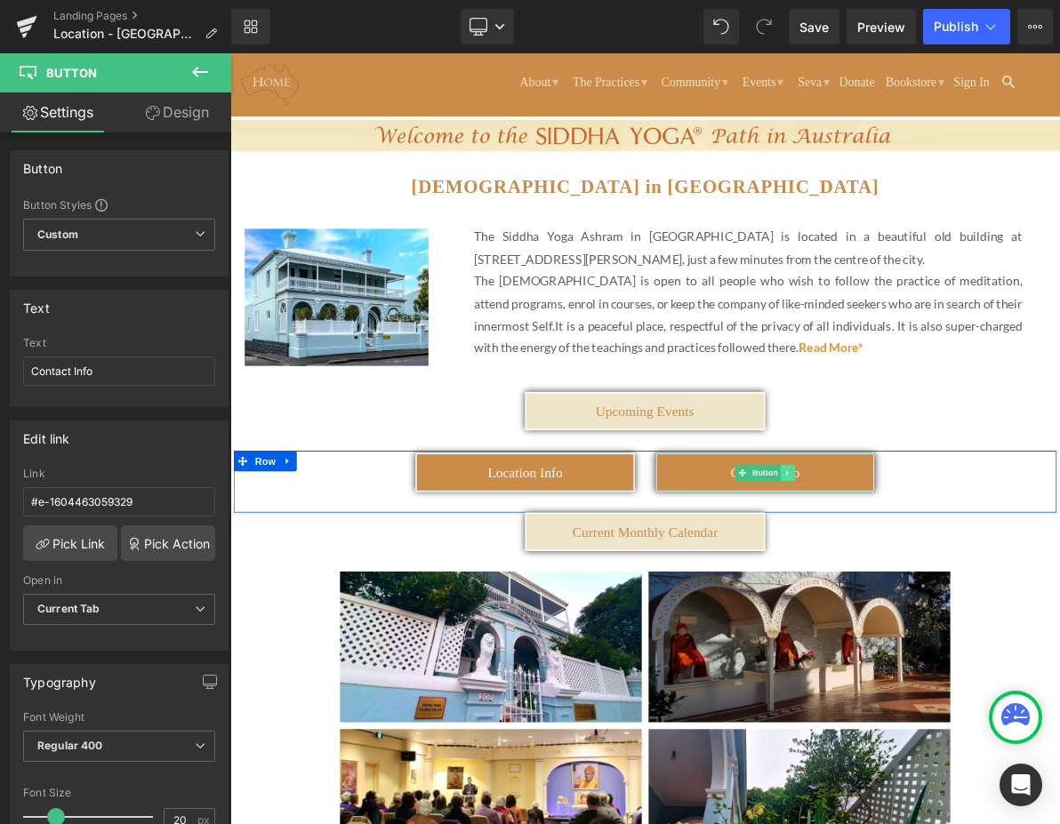
click at [949, 598] on icon at bounding box center [954, 597] width 10 height 11
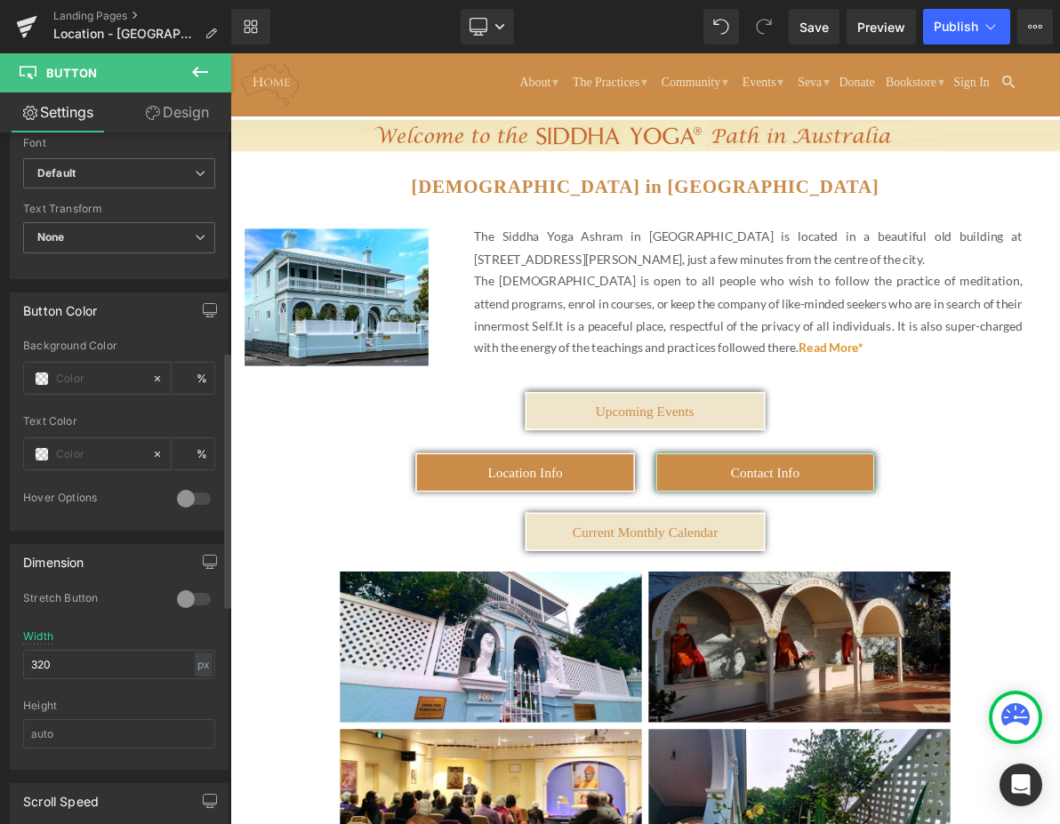
scroll to position [711, 0]
click at [76, 388] on div at bounding box center [87, 376] width 127 height 31
click at [76, 360] on div "%" at bounding box center [119, 376] width 192 height 33
click at [76, 374] on input "text" at bounding box center [99, 377] width 87 height 20
click at [112, 424] on div "Text Color" at bounding box center [119, 420] width 192 height 12
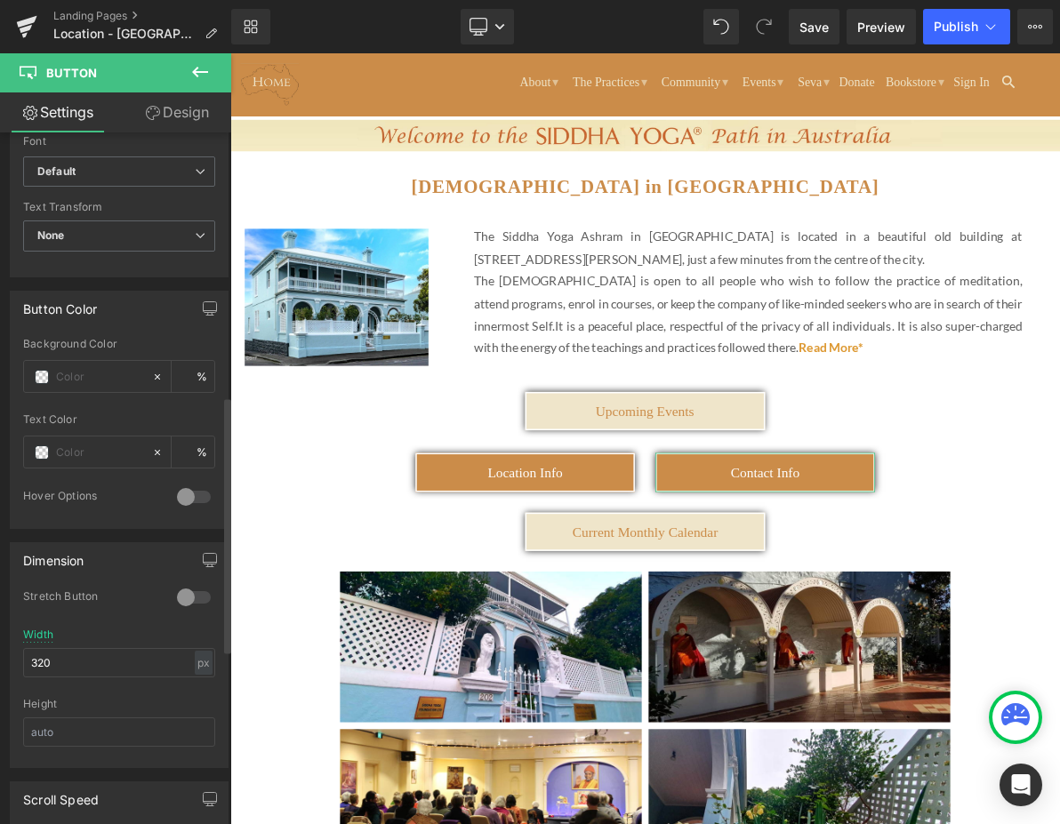
type input "0"
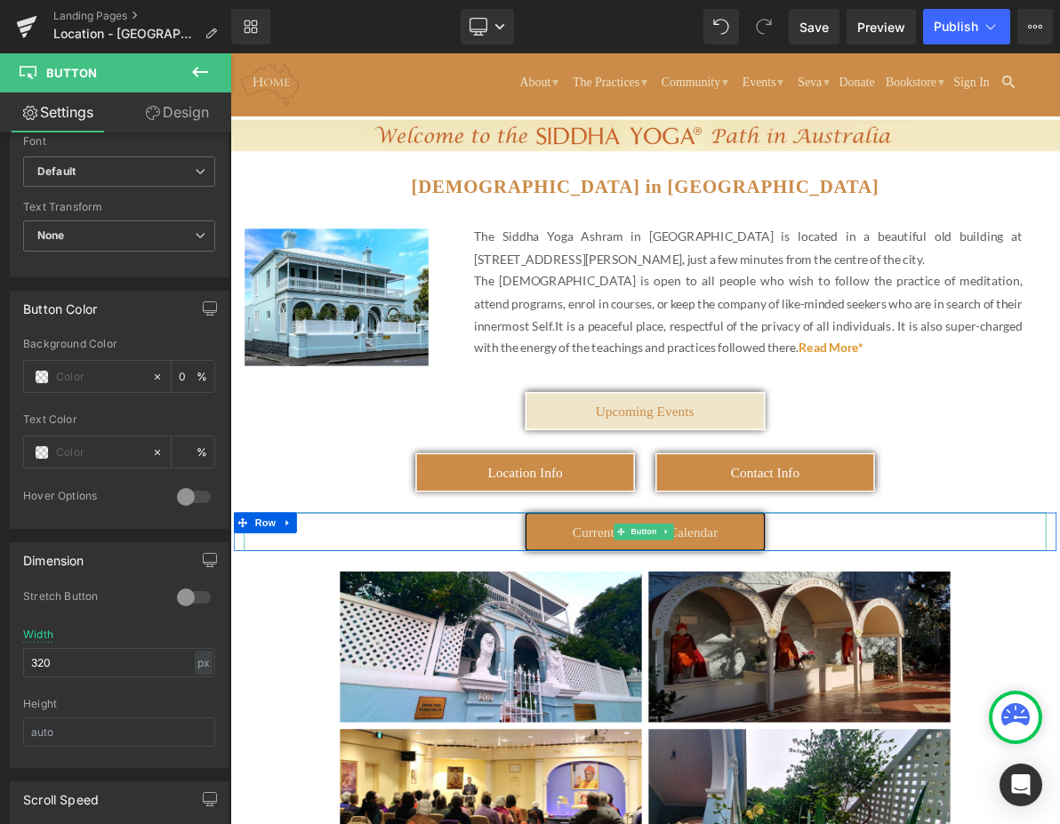
click at [857, 672] on span "Current Monthly Calendar" at bounding box center [768, 674] width 189 height 20
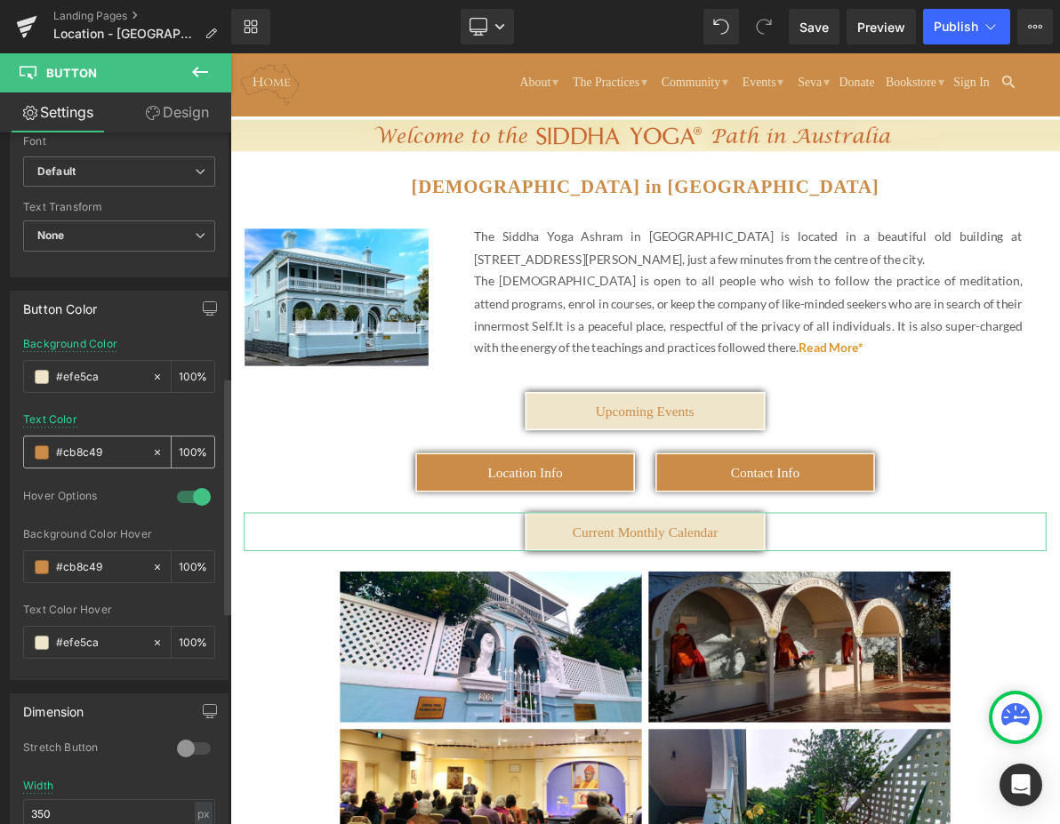
drag, startPoint x: 117, startPoint y: 450, endPoint x: 54, endPoint y: 449, distance: 62.3
click at [54, 449] on div "#cb8c49" at bounding box center [87, 452] width 127 height 31
